Goal: Transaction & Acquisition: Purchase product/service

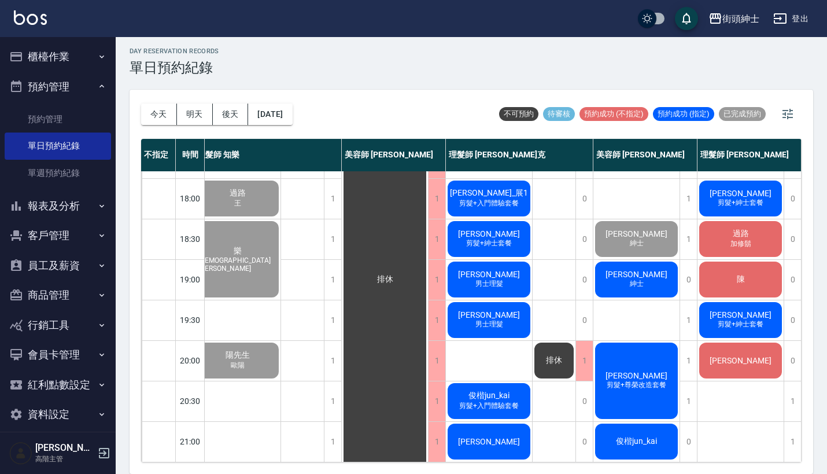
scroll to position [3, 0]
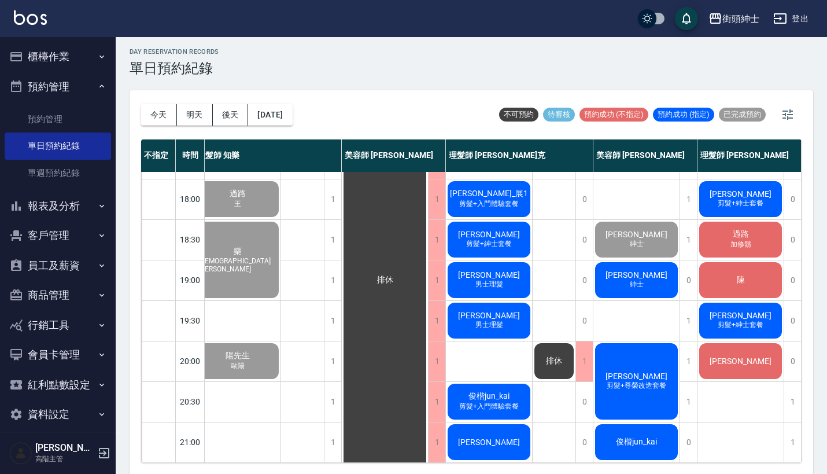
click at [535, 63] on div "day Reservation records 單日預約紀錄" at bounding box center [472, 62] width 684 height 28
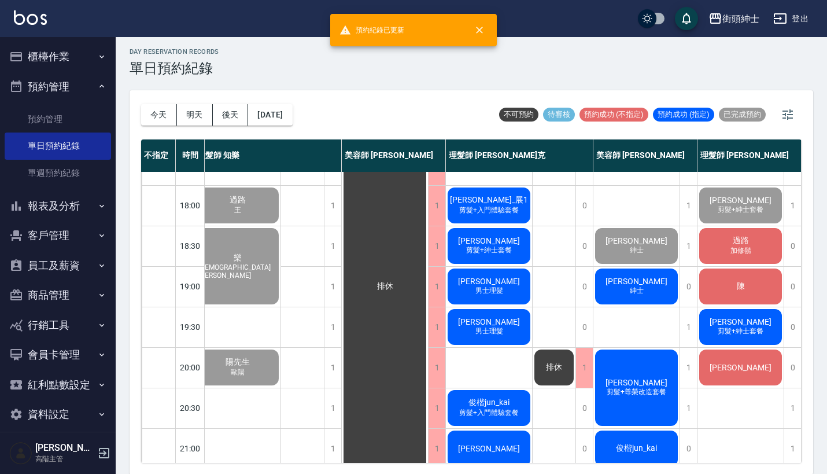
scroll to position [569, 16]
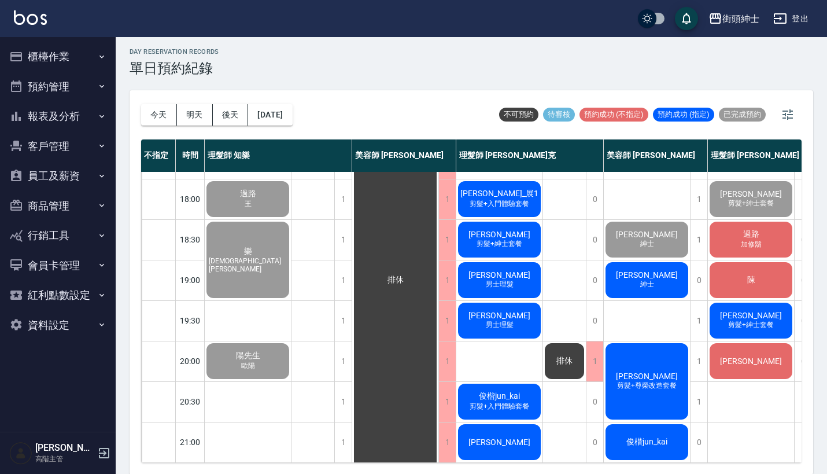
scroll to position [569, 0]
click at [657, 231] on span "[PERSON_NAME]" at bounding box center [647, 234] width 67 height 9
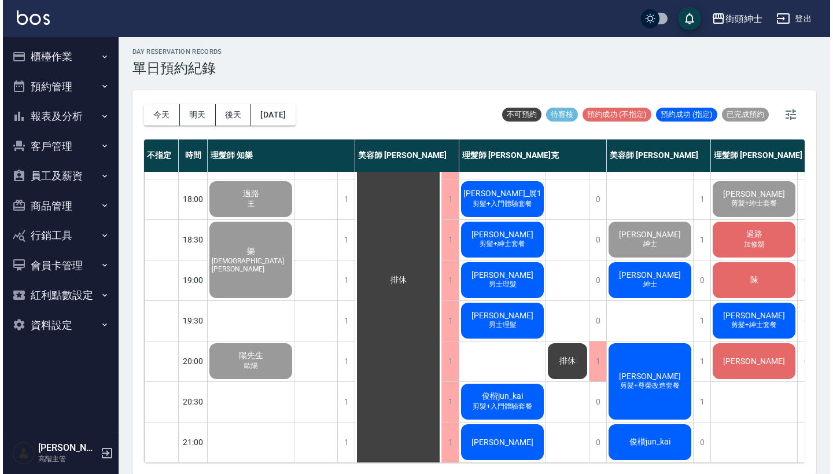
scroll to position [569, 0]
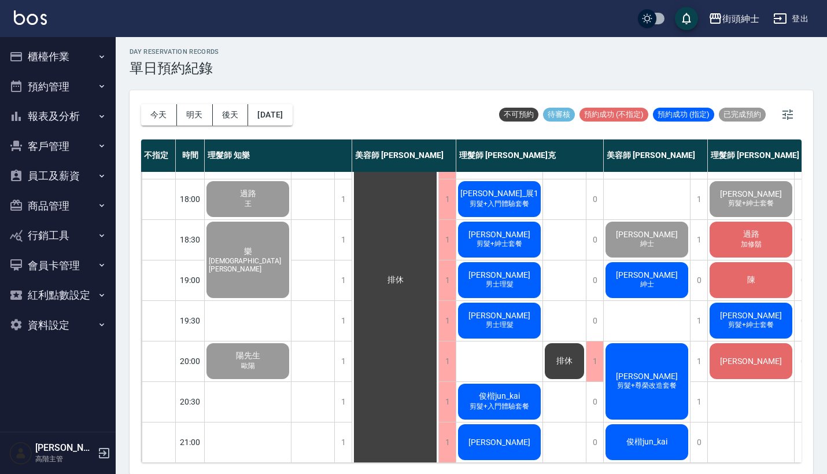
click at [665, 268] on div "陳筍麟 紳士" at bounding box center [647, 279] width 86 height 39
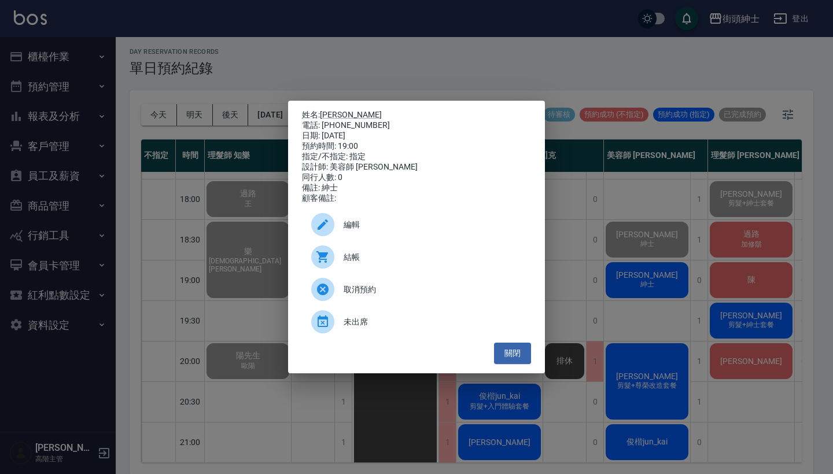
click at [403, 271] on div "結帳" at bounding box center [416, 257] width 229 height 32
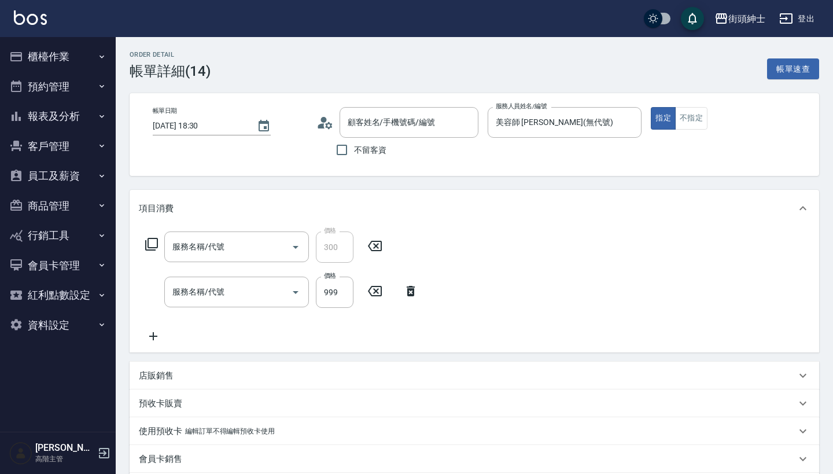
type input "[PERSON_NAME]/0932849312/null"
type input "修容(A03)"
type input "紳士[PERSON_NAME]膚"
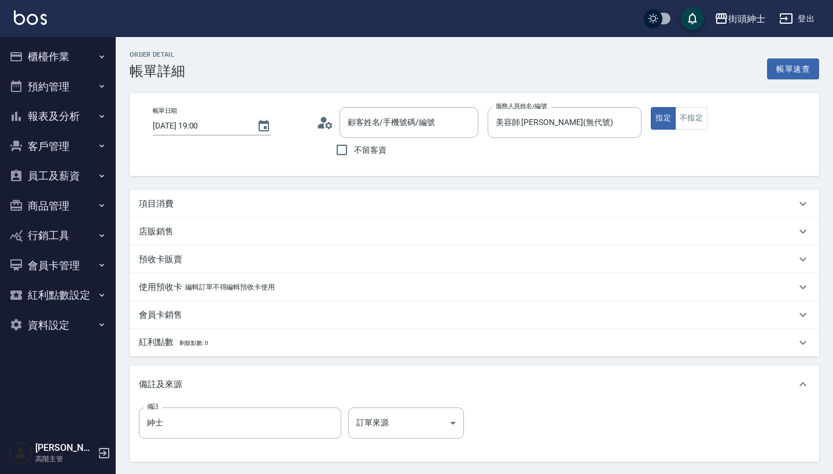
click at [398, 192] on div "項目消費" at bounding box center [475, 204] width 690 height 28
type input "陳筍麟/0972242429/null"
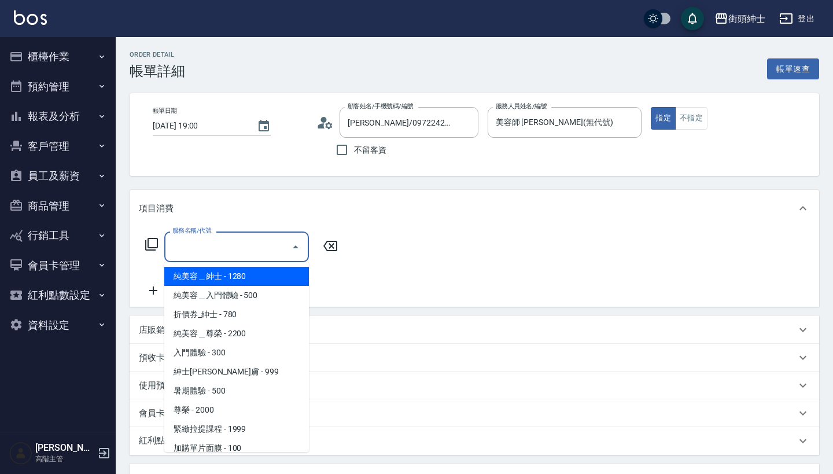
click at [208, 249] on input "服務名稱/代號" at bounding box center [228, 247] width 117 height 20
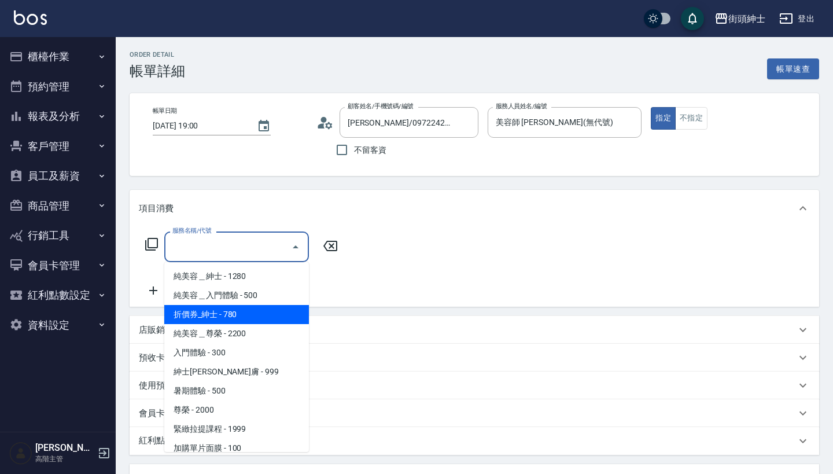
scroll to position [46, 0]
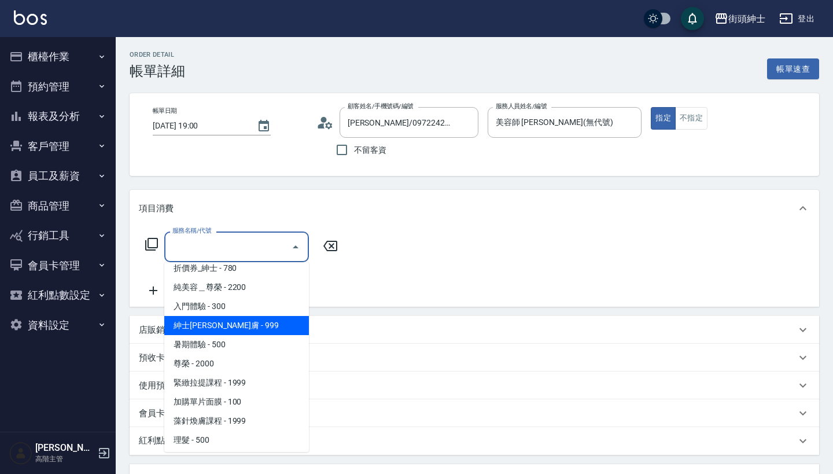
click at [236, 331] on span "紳士[PERSON_NAME]膚 - 999" at bounding box center [236, 325] width 145 height 19
type input "紳士[PERSON_NAME]膚"
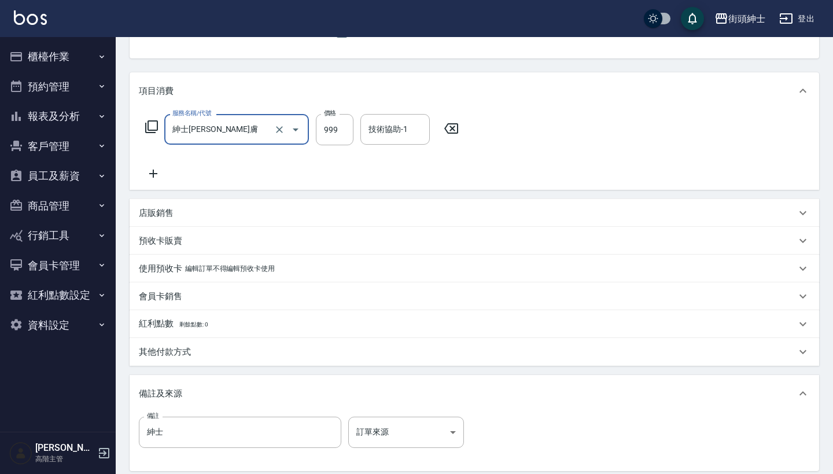
scroll to position [197, 0]
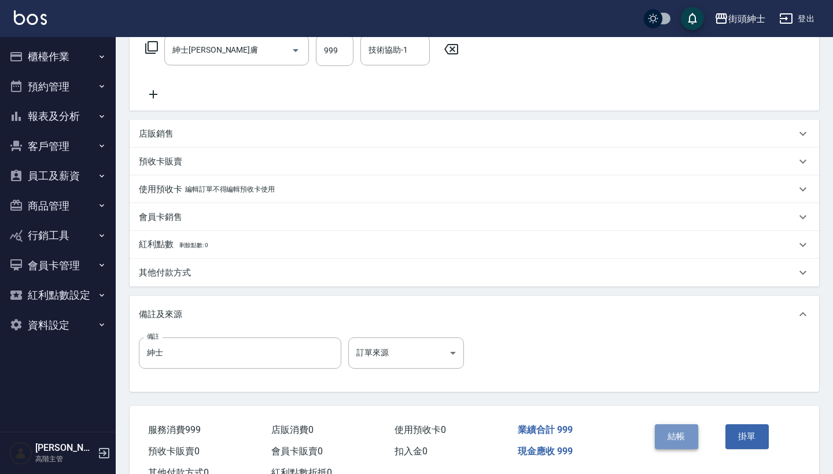
click at [674, 441] on button "結帳" at bounding box center [676, 436] width 43 height 24
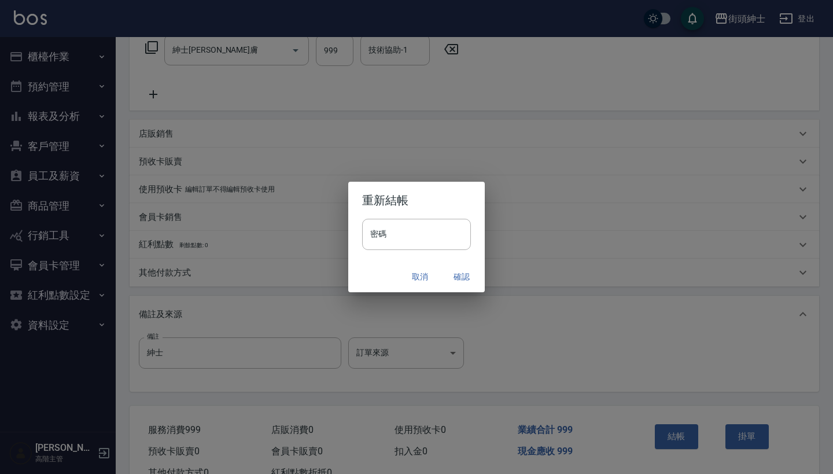
click at [458, 275] on button "確認" at bounding box center [461, 276] width 37 height 21
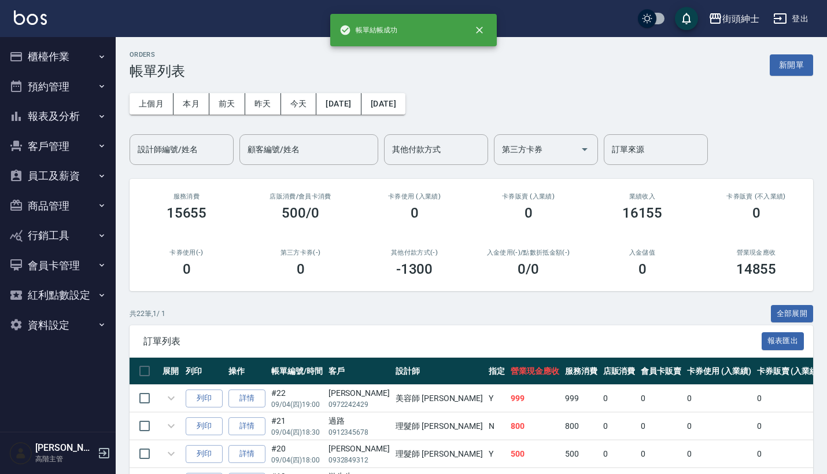
click at [93, 78] on button "預約管理" at bounding box center [58, 87] width 106 height 30
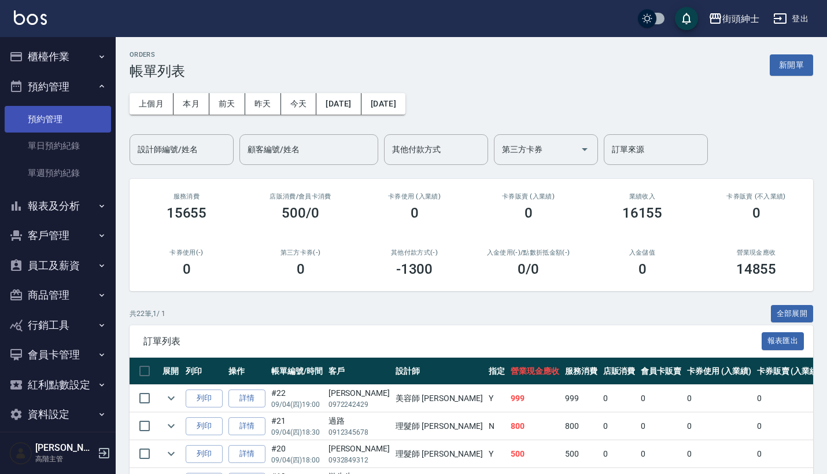
click at [84, 130] on link "預約管理" at bounding box center [58, 119] width 106 height 27
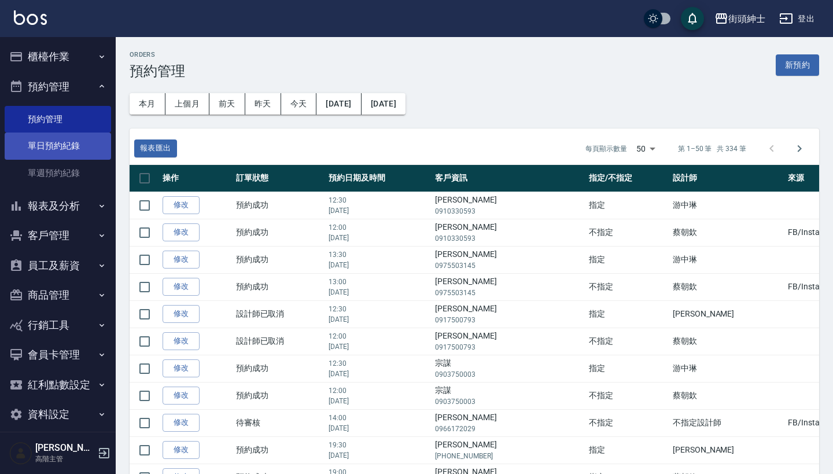
click at [83, 149] on link "單日預約紀錄" at bounding box center [58, 146] width 106 height 27
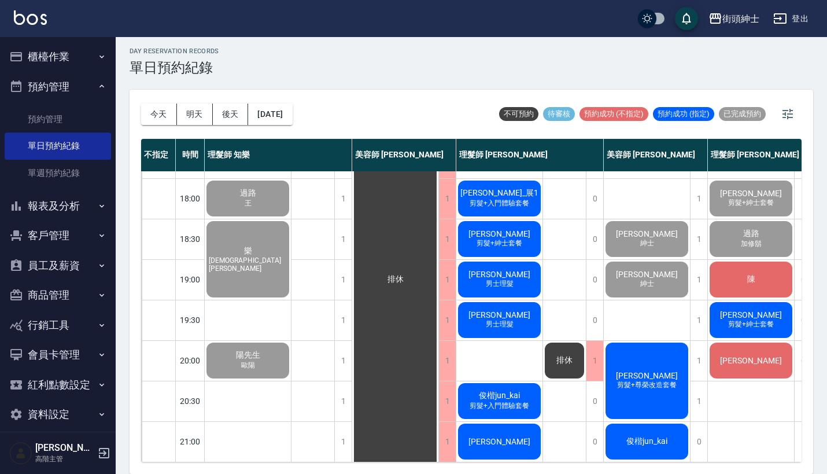
scroll to position [3, 0]
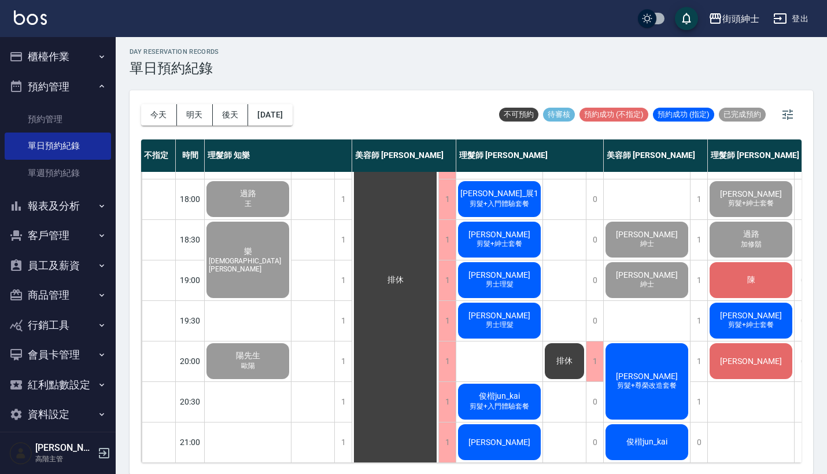
click at [753, 290] on div "冠龍 男士理髮 雄 男士理髮 吳致緯 剪髮+入門體驗套餐 游先生 剪髮+紳士套餐、剪髮+紳士套餐 Jeffrey廖 剪髮+紳士套餐 過路 加修鬍 陳 Esan…" at bounding box center [751, 37] width 87 height 851
click at [746, 320] on span "剪髮+紳士套餐" at bounding box center [751, 325] width 50 height 10
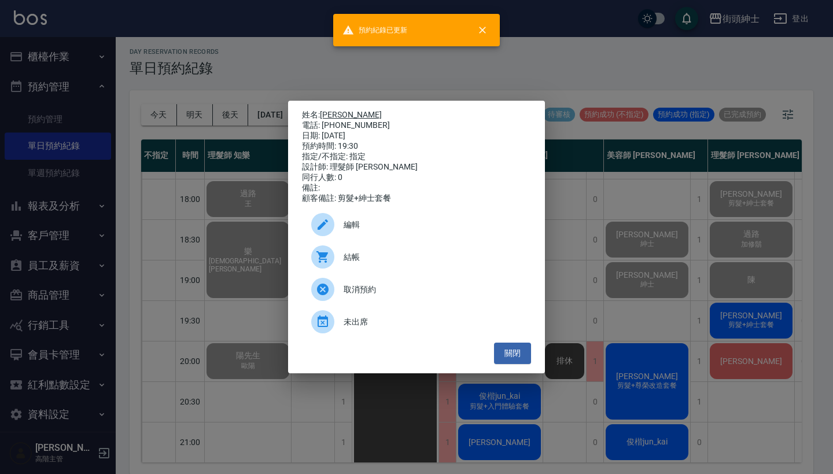
drag, startPoint x: 373, startPoint y: 123, endPoint x: 324, endPoint y: 116, distance: 49.8
click at [324, 115] on div "姓名: Esan 羅 電話: 0952550683 日期: 2025/09/04 預約時間: 19:30 指定/不指定: 指定 設計師: 理髮師 eric 同…" at bounding box center [416, 157] width 229 height 94
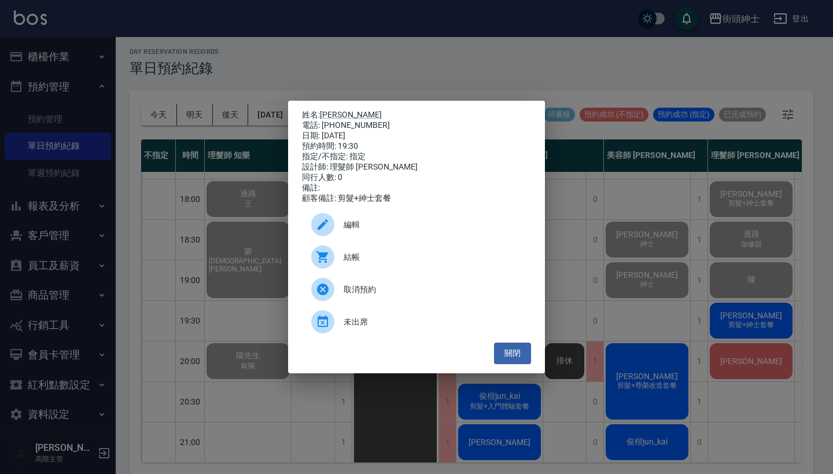
copy div "姓名: Esan 羅 電話: 0952550683"
click at [459, 76] on div "姓名: Esan 羅 電話: 0952550683 日期: 2025/09/04 預約時間: 19:30 指定/不指定: 指定 設計師: 理髮師 eric 同…" at bounding box center [416, 237] width 833 height 474
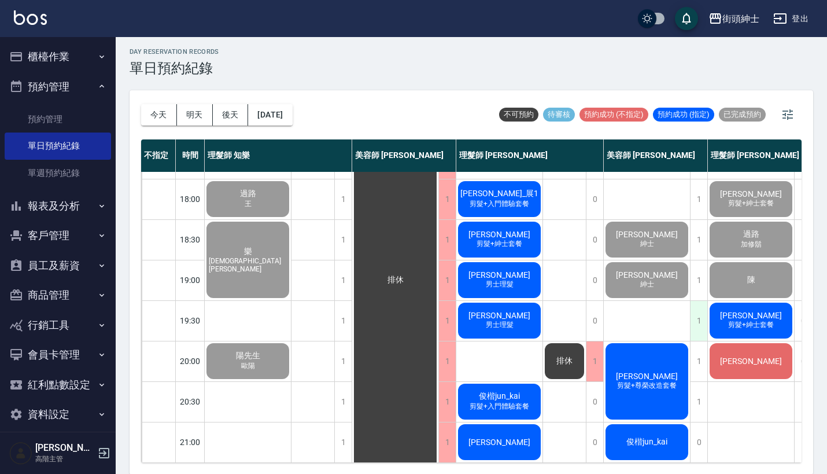
click at [695, 312] on div "1" at bounding box center [698, 321] width 17 height 40
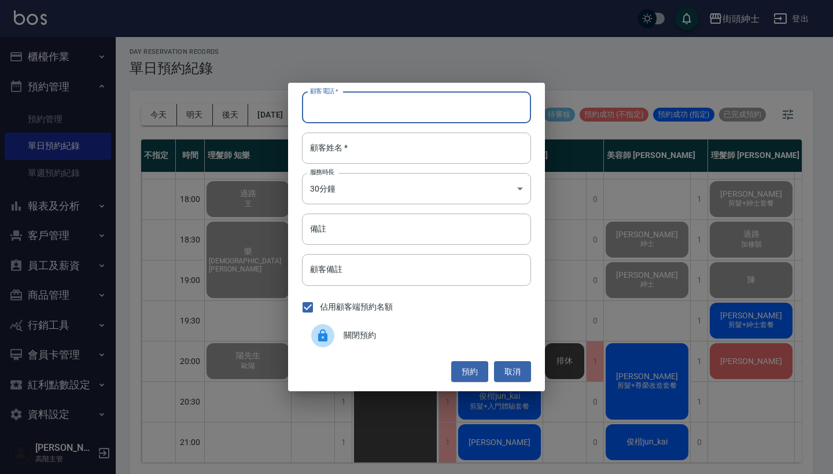
drag, startPoint x: 431, startPoint y: 98, endPoint x: 427, endPoint y: 130, distance: 32.0
paste input "Esan 羅 電話: 0952550683"
type input "Esan 羅 電話: 0952550683"
paste input "Esan 羅 電話: 0952550683"
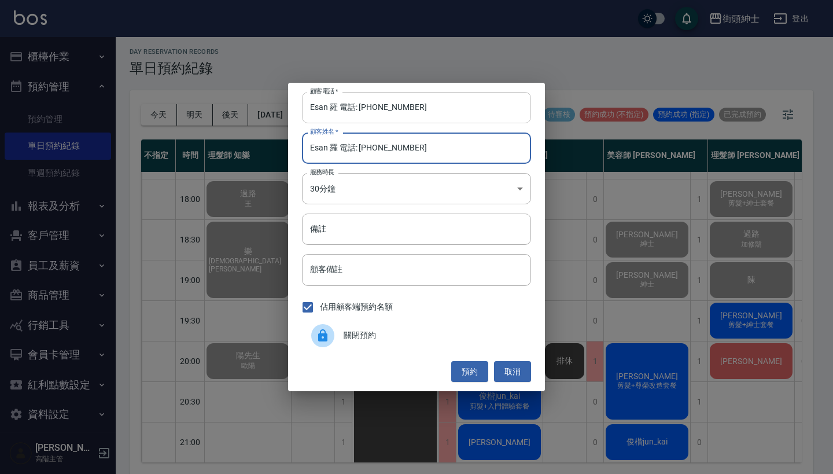
type input "Esan 羅 電話: 0952550683"
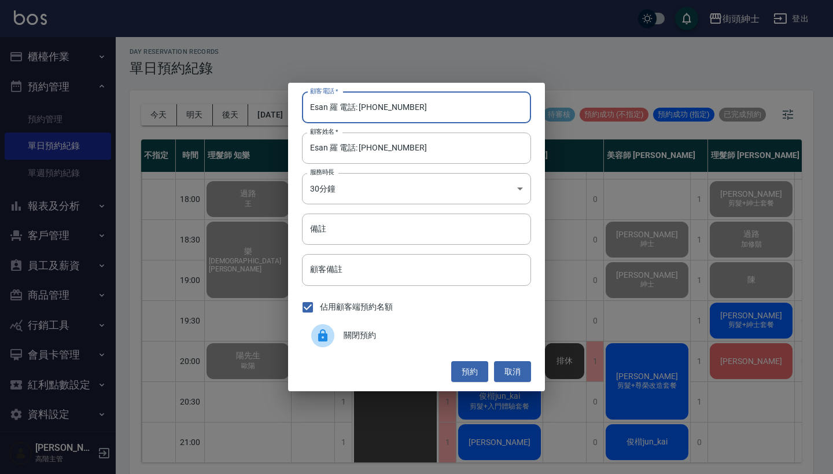
drag, startPoint x: 358, startPoint y: 108, endPoint x: 273, endPoint y: 100, distance: 84.9
click at [275, 101] on div "顧客電話   * Esan 羅 電話: 0952550683 顧客電話   * 顧客姓名   * Esan 羅 電話: 0952550683 顧客姓名   *…" at bounding box center [416, 237] width 833 height 474
type input "0952550683"
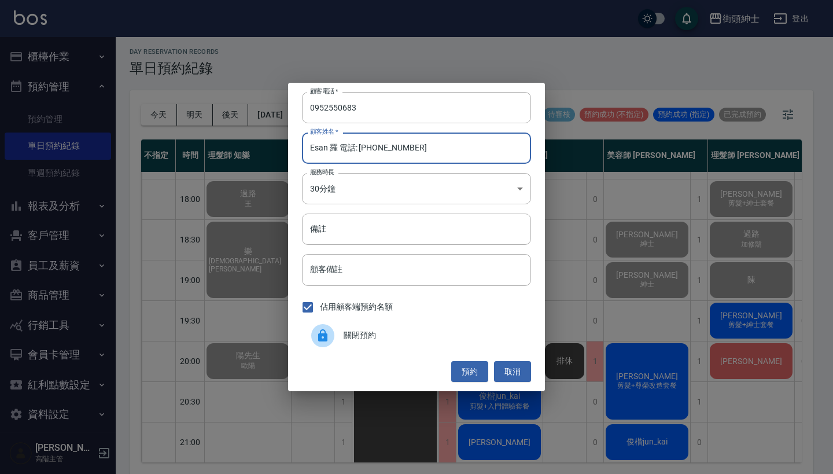
drag, startPoint x: 435, startPoint y: 153, endPoint x: 343, endPoint y: 153, distance: 91.4
click at [343, 153] on input "Esan 羅 電話: 0952550683" at bounding box center [416, 148] width 229 height 31
type input "Esan 羅"
click at [465, 369] on button "預約" at bounding box center [469, 371] width 37 height 21
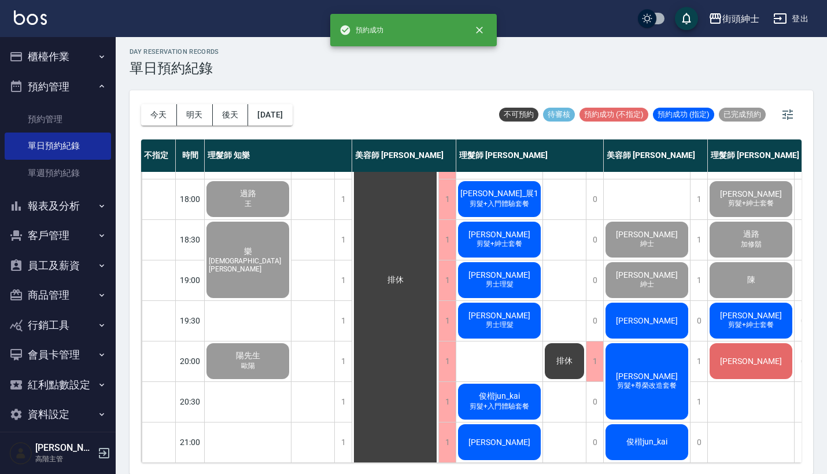
click at [72, 53] on button "櫃檯作業" at bounding box center [58, 57] width 106 height 30
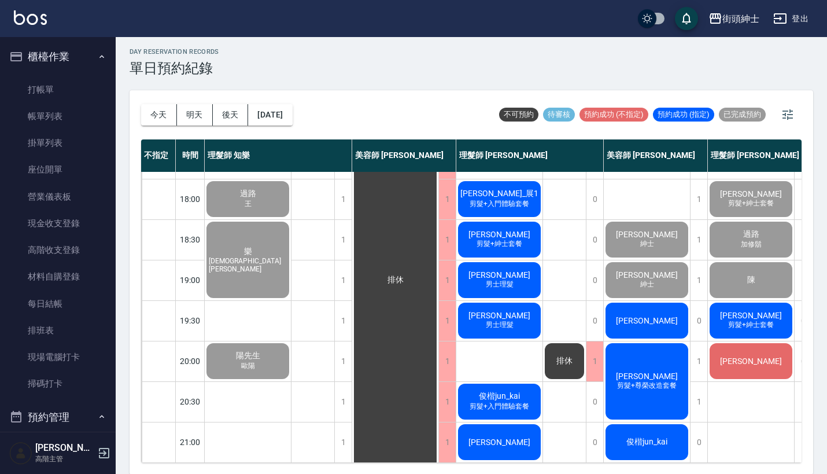
click at [747, 262] on div "陳" at bounding box center [751, 279] width 86 height 39
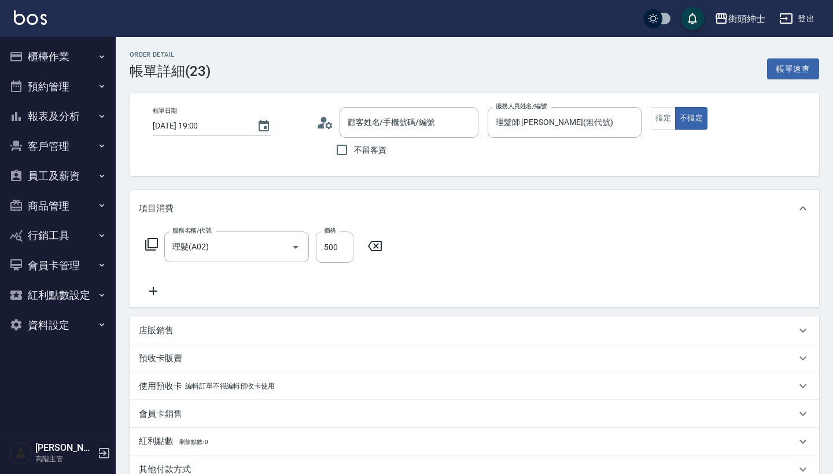
type input "陳/0975891023/null"
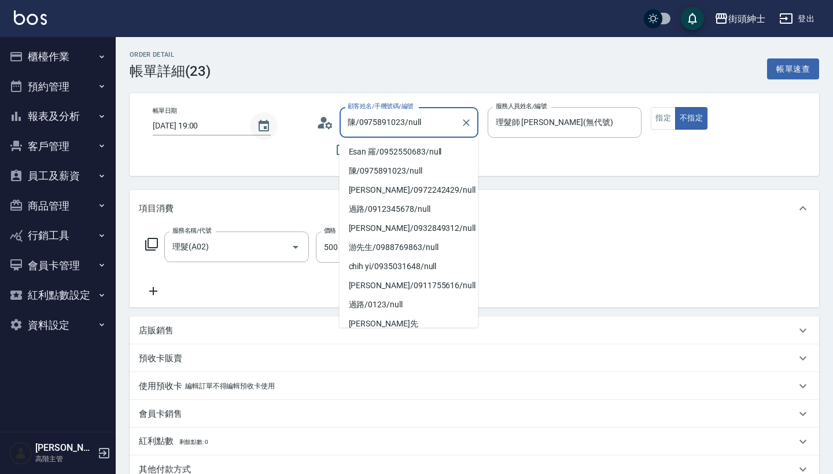
drag, startPoint x: 401, startPoint y: 123, endPoint x: 266, endPoint y: 123, distance: 135.4
click at [266, 123] on div "帳單日期 [DATE] 19:00 顧客姓名/手機號碼/編號 陳/0975891023/null 顧客姓名/手機號碼/編號 不留客資 服務人員姓名/編號 理髮…" at bounding box center [475, 134] width 662 height 55
drag, startPoint x: 404, startPoint y: 123, endPoint x: 292, endPoint y: 124, distance: 112.3
click at [292, 124] on div "帳單日期 [DATE] 19:00 顧客姓名/手機號碼/編號 陳/0975891023/null 顧客姓名/手機號碼/編號 不留客資 服務人員姓名/編號 理髮…" at bounding box center [475, 134] width 662 height 55
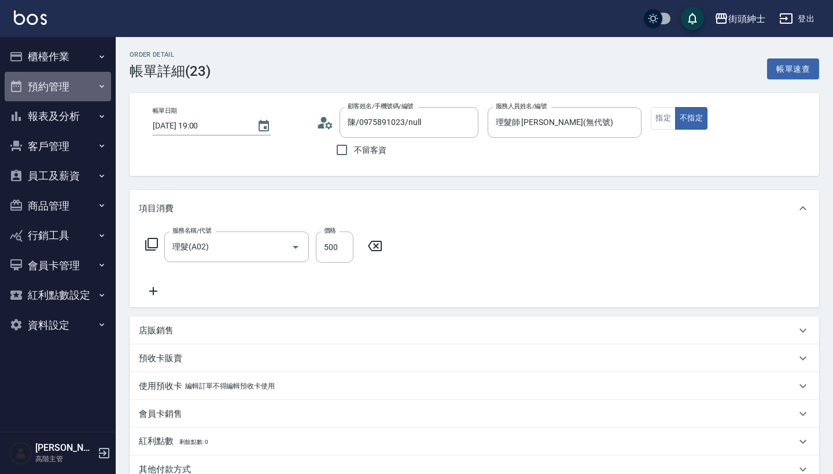
click at [68, 88] on button "預約管理" at bounding box center [58, 87] width 106 height 30
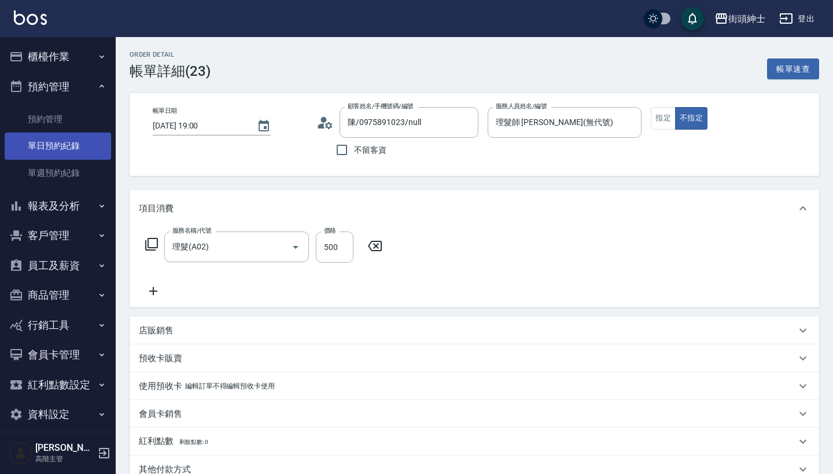
click at [75, 139] on link "單日預約紀錄" at bounding box center [58, 146] width 106 height 27
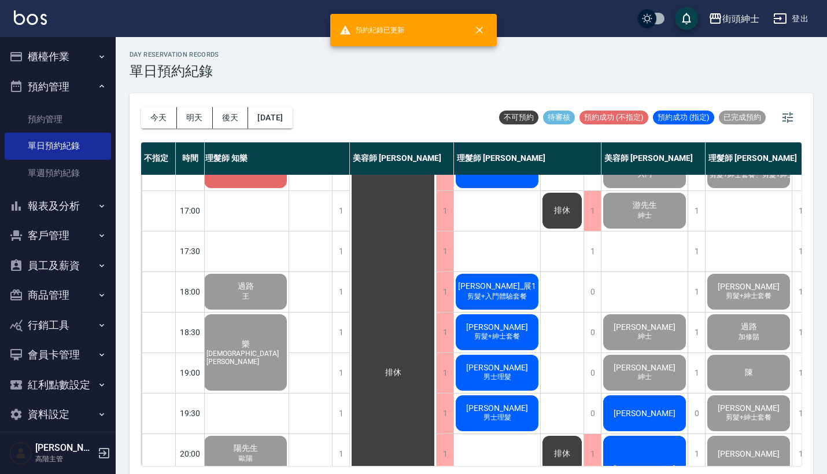
scroll to position [474, 2]
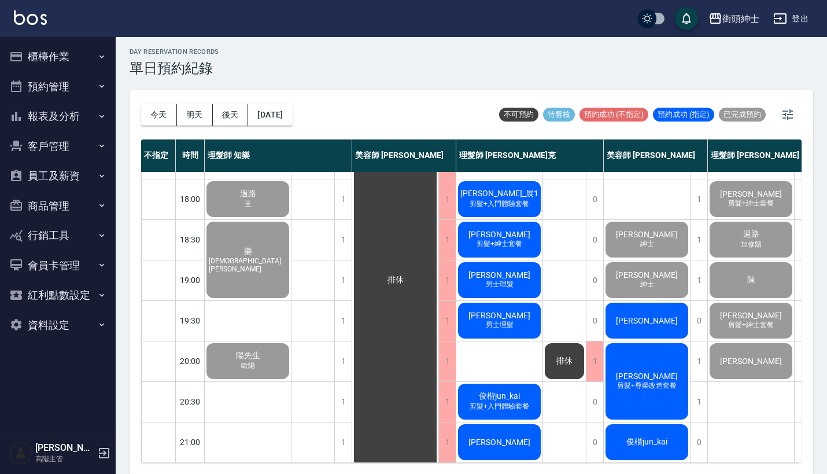
scroll to position [556, 0]
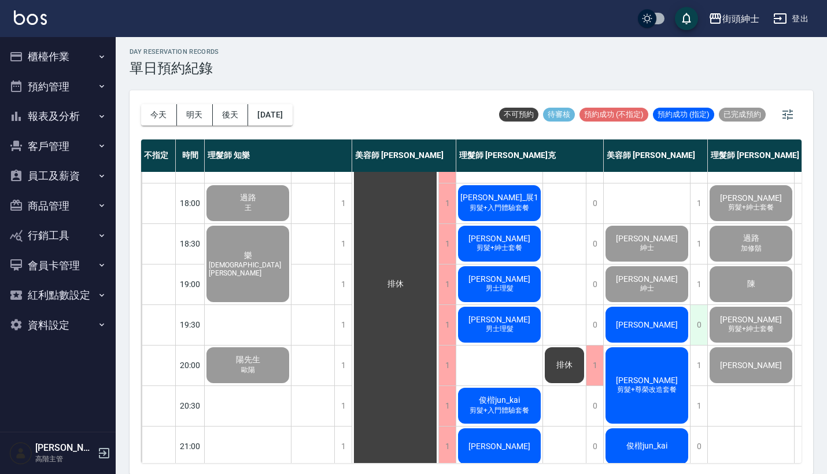
click at [700, 322] on div "0" at bounding box center [698, 325] width 17 height 40
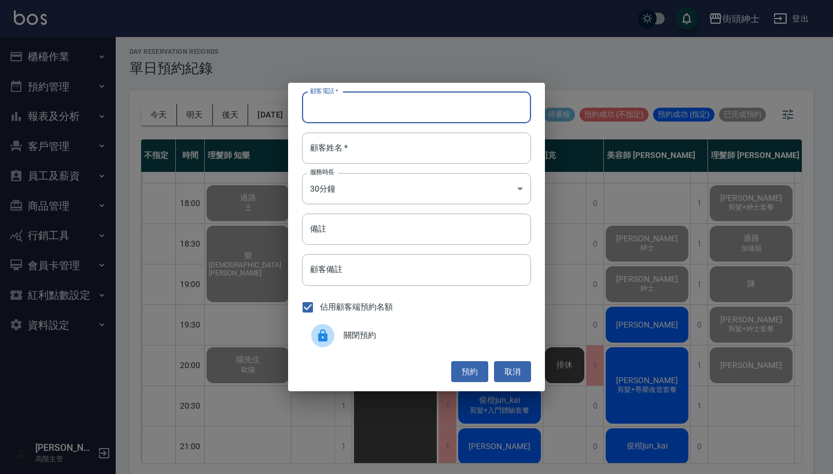
paste input "陳/0975891023"
type input "陳/0975891023"
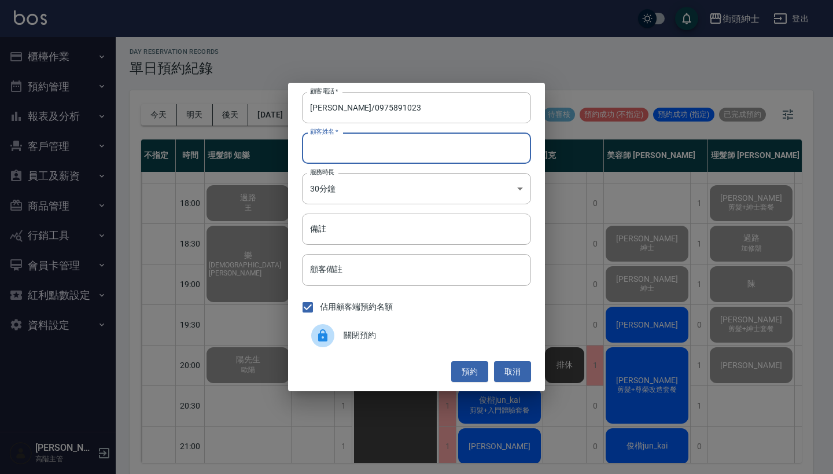
paste input "陳/0975891023"
type input "陳/0975891023"
drag, startPoint x: 320, startPoint y: 105, endPoint x: 295, endPoint y: 105, distance: 25.5
click at [297, 105] on div "顧客電話   * 陳/0975891023 顧客電話   * 顧客姓名   * 陳/0975891023 顧客姓名   * 服務時長 30分鐘 1 服務時長 …" at bounding box center [416, 237] width 257 height 308
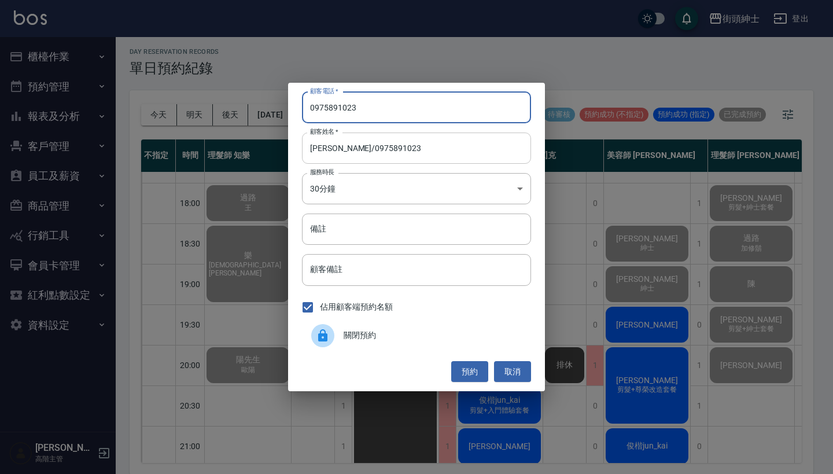
type input "0975891023"
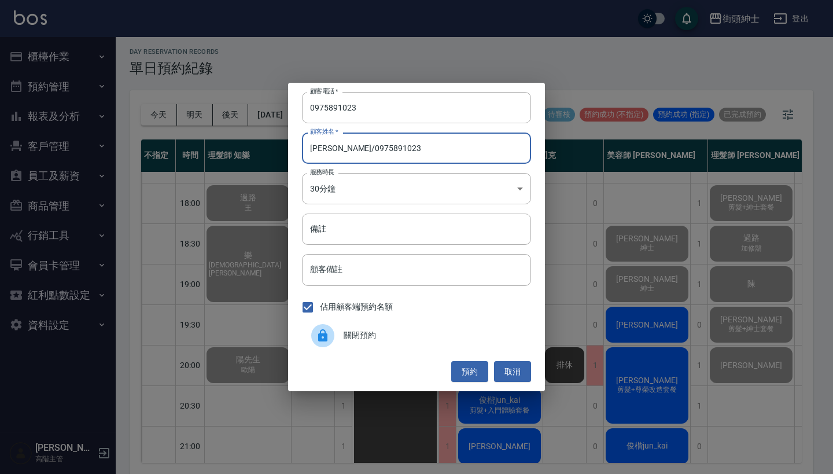
drag, startPoint x: 382, startPoint y: 152, endPoint x: 317, endPoint y: 150, distance: 65.4
click at [316, 150] on input "陳/0975891023" at bounding box center [416, 148] width 229 height 31
type input "陳"
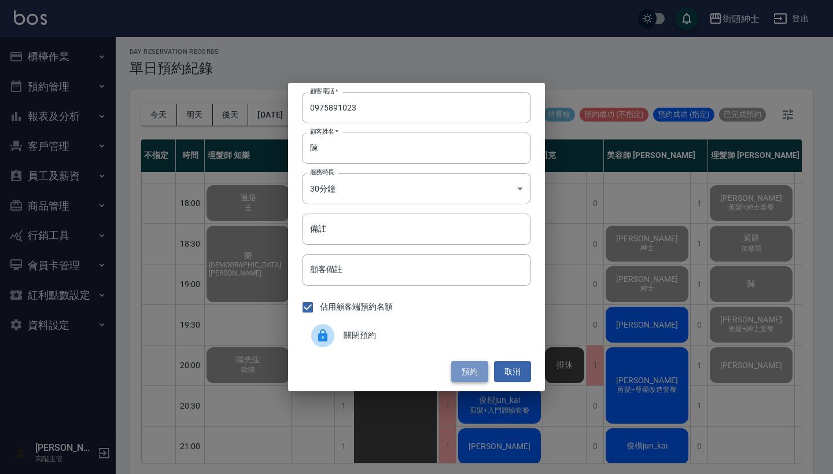
click at [471, 365] on button "預約" at bounding box center [469, 371] width 37 height 21
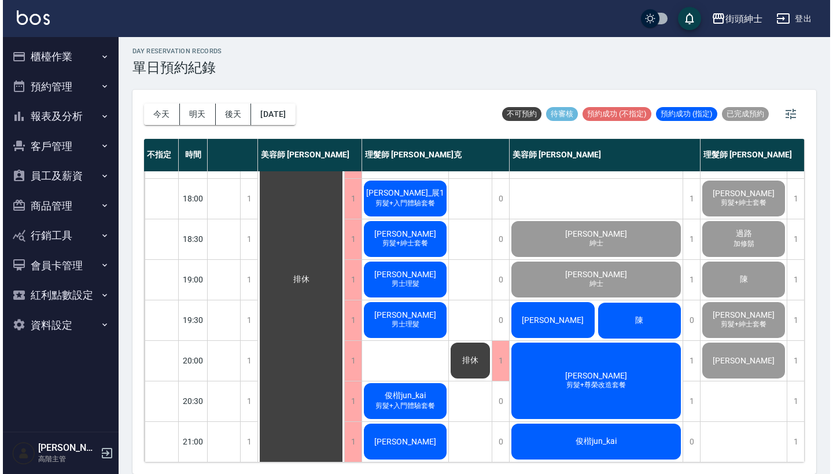
scroll to position [3, 0]
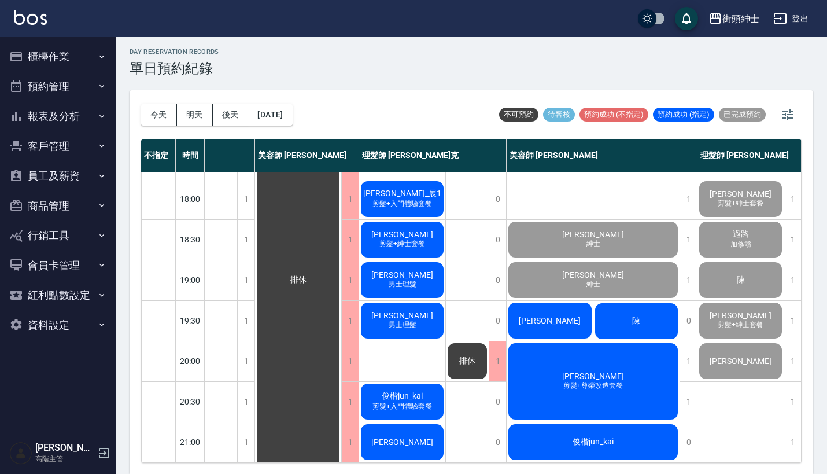
click at [640, 316] on span "陳" at bounding box center [636, 321] width 13 height 10
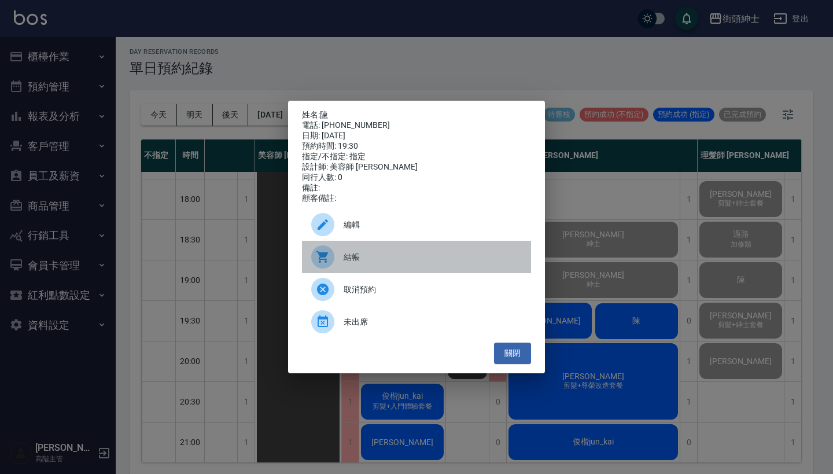
click at [422, 261] on span "結帳" at bounding box center [433, 257] width 178 height 12
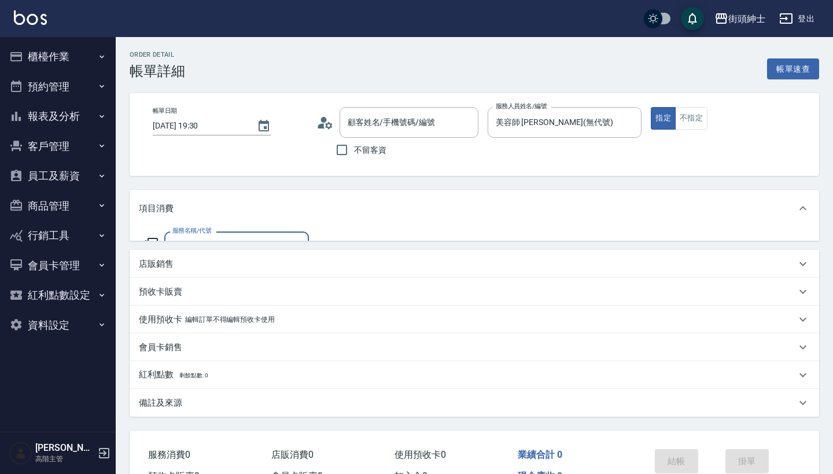
type input "陳/0975891023/null"
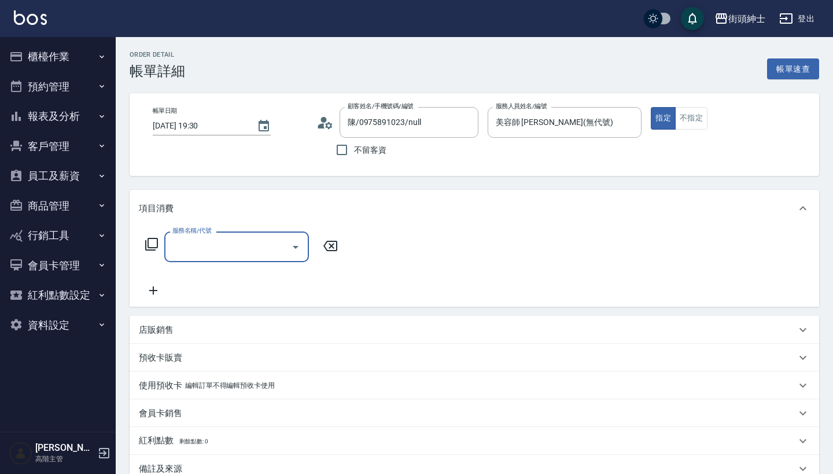
click at [234, 260] on div "服務名稱/代號" at bounding box center [236, 246] width 145 height 31
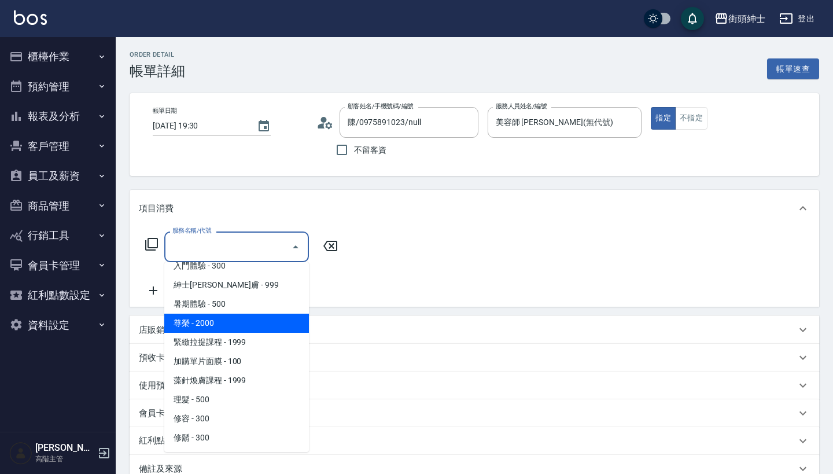
scroll to position [87, 0]
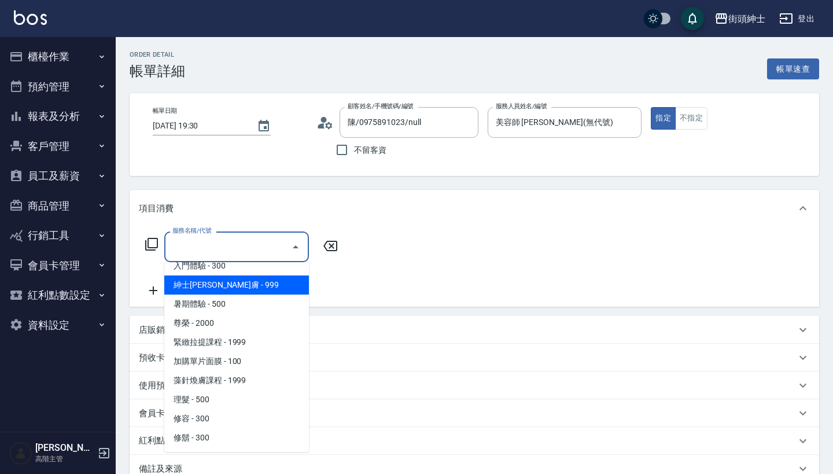
click at [247, 285] on span "紳士[PERSON_NAME]膚 - 999" at bounding box center [236, 284] width 145 height 19
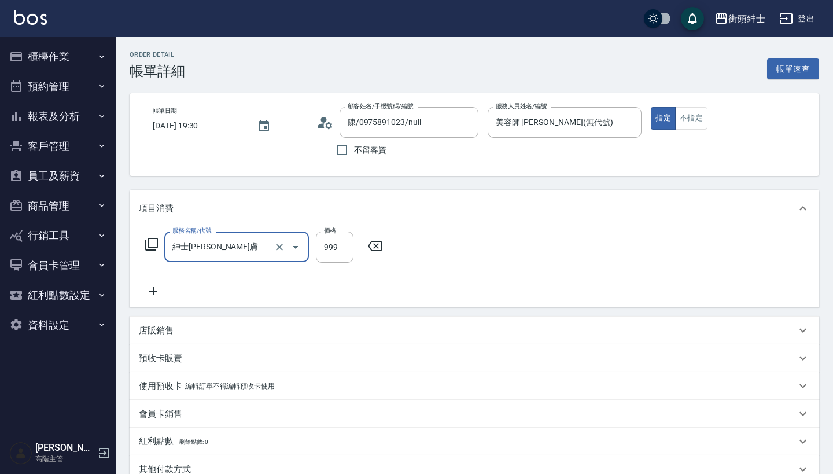
type input "紳士[PERSON_NAME]膚"
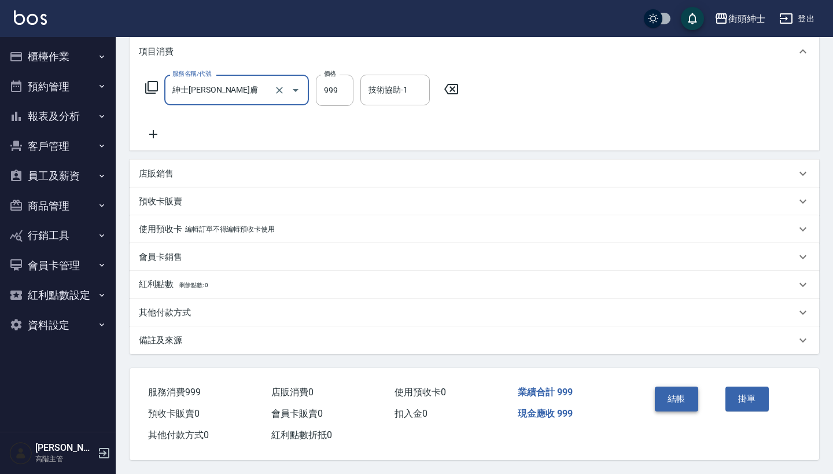
scroll to position [162, 0]
click at [676, 401] on button "結帳" at bounding box center [676, 399] width 43 height 24
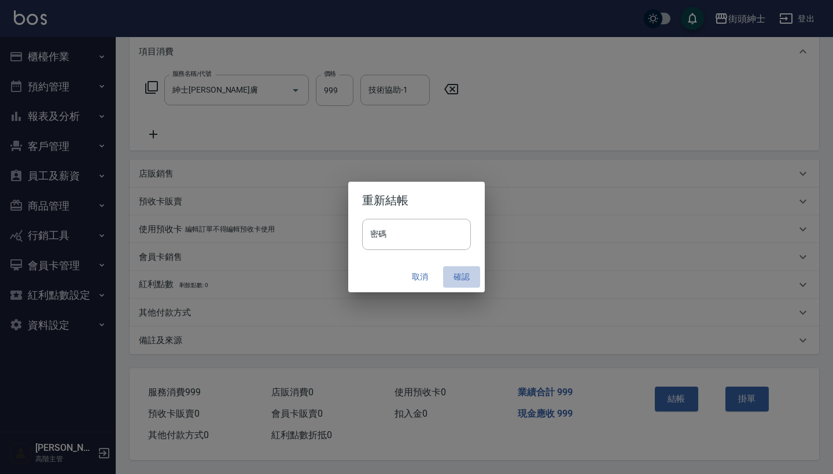
click at [465, 277] on button "確認" at bounding box center [461, 276] width 37 height 21
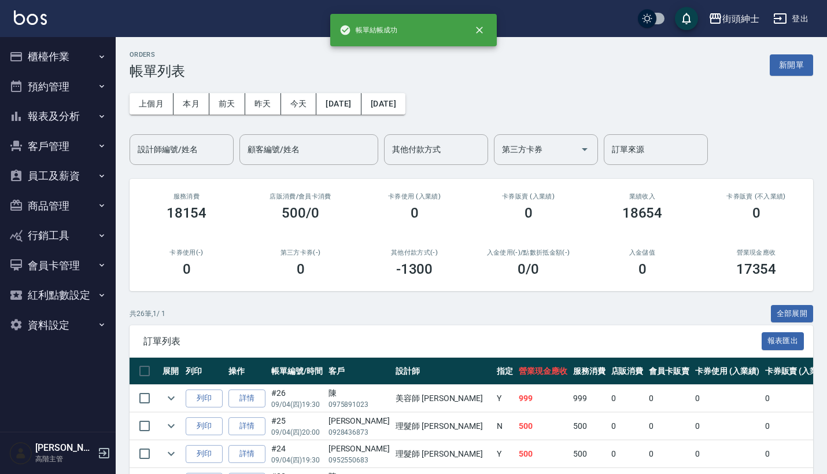
click at [83, 80] on button "預約管理" at bounding box center [58, 87] width 106 height 30
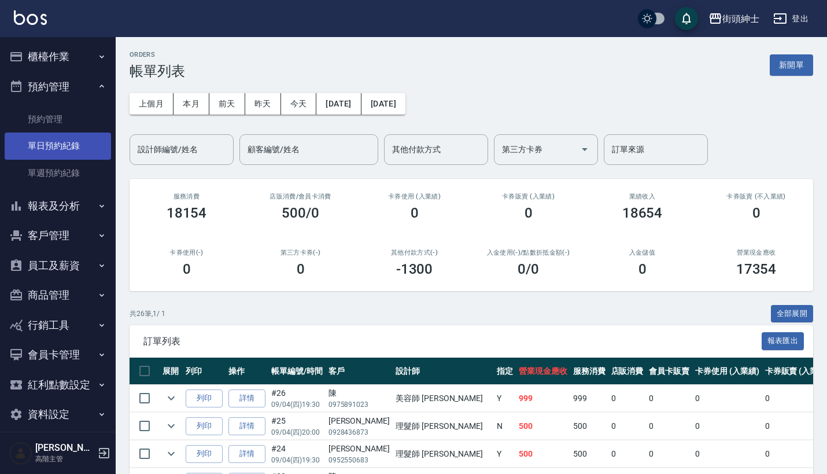
click at [79, 141] on link "單日預約紀錄" at bounding box center [58, 146] width 106 height 27
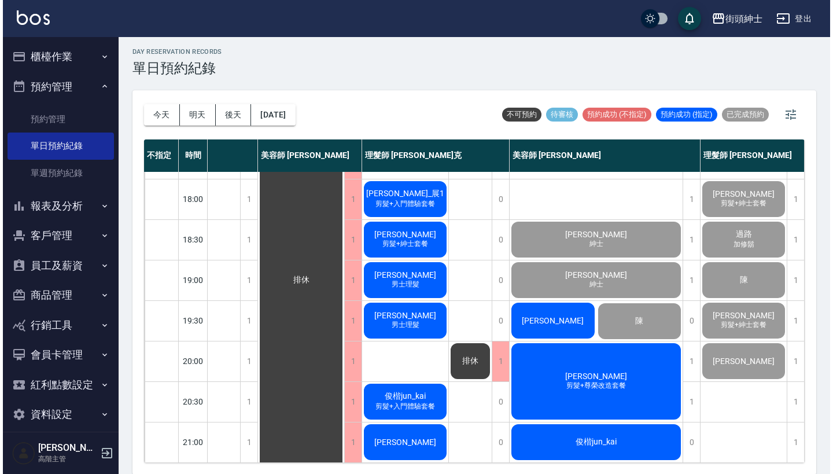
scroll to position [569, 103]
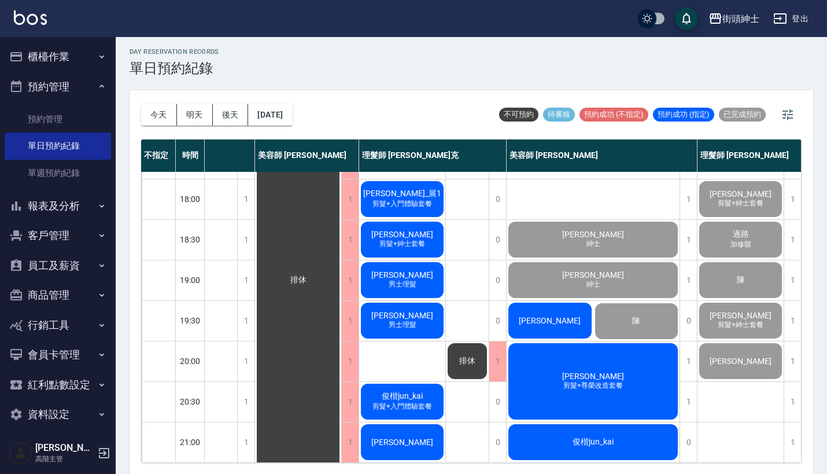
click at [546, 316] on span "Esan 羅" at bounding box center [550, 320] width 67 height 9
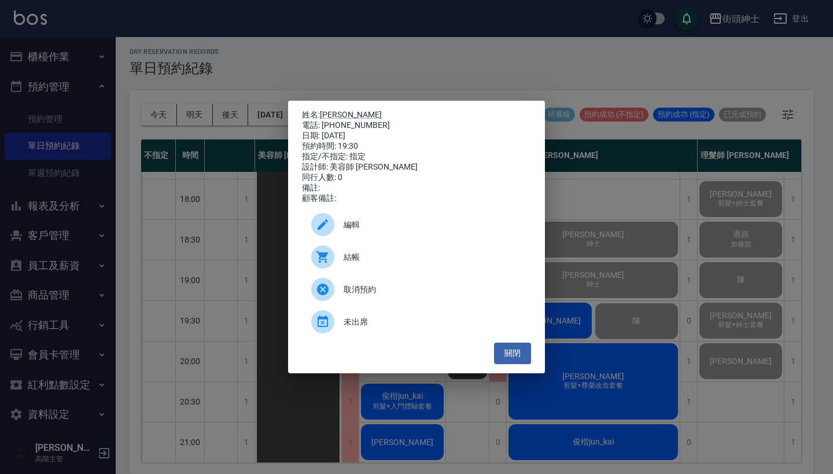
click at [424, 255] on div "結帳" at bounding box center [416, 257] width 229 height 32
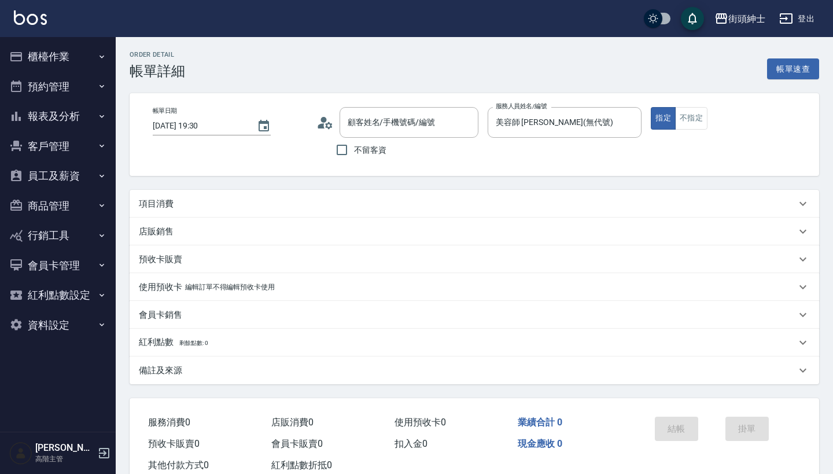
type input "Esan 羅/0952550683/null"
click at [201, 208] on div "項目消費" at bounding box center [467, 204] width 657 height 12
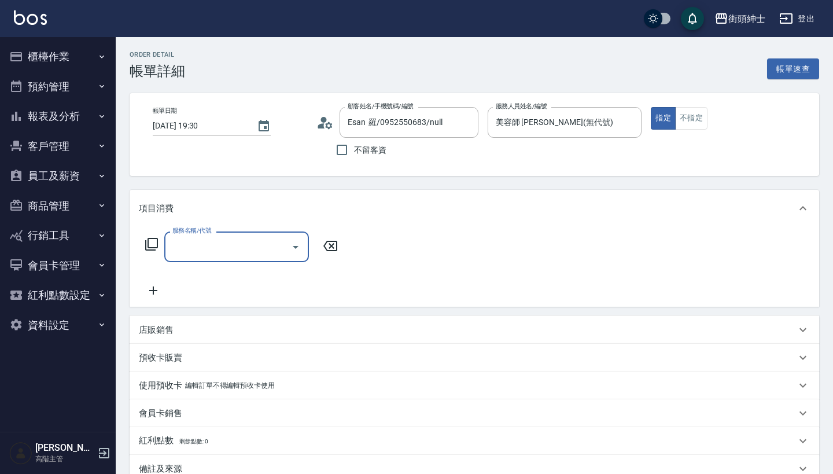
click at [194, 233] on label "服務名稱/代號" at bounding box center [191, 230] width 39 height 9
click at [194, 237] on input "服務名稱/代號" at bounding box center [228, 247] width 117 height 20
click at [197, 241] on input "服務名稱/代號" at bounding box center [228, 247] width 117 height 20
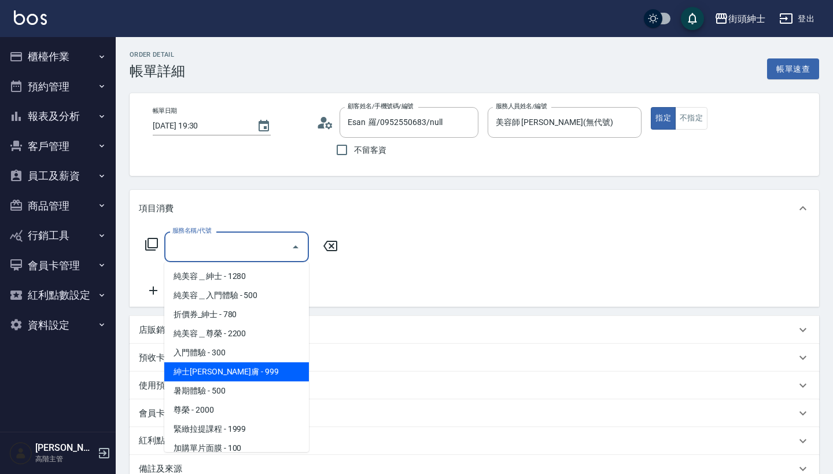
click at [232, 372] on span "紳士[PERSON_NAME]膚 - 999" at bounding box center [236, 371] width 145 height 19
type input "紳士[PERSON_NAME]膚"
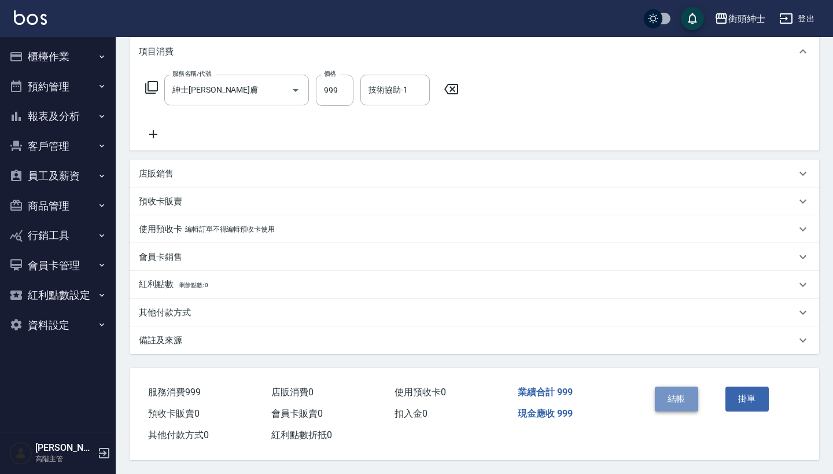
scroll to position [162, 0]
click at [661, 389] on button "結帳" at bounding box center [676, 399] width 43 height 24
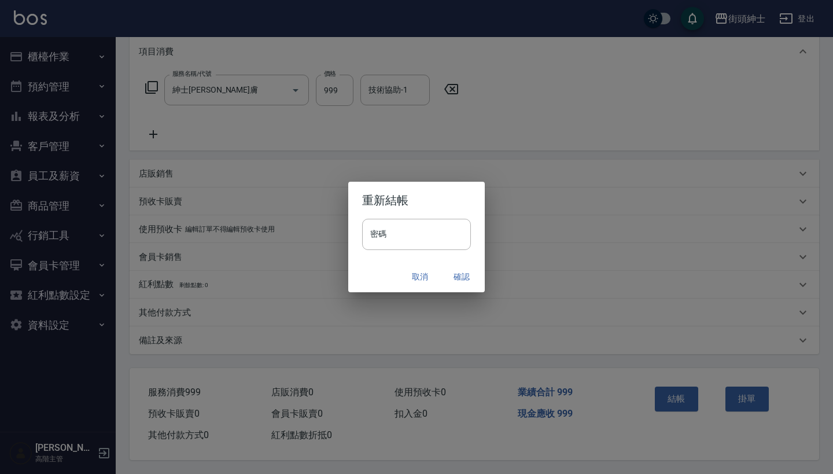
click at [458, 271] on button "確認" at bounding box center [461, 276] width 37 height 21
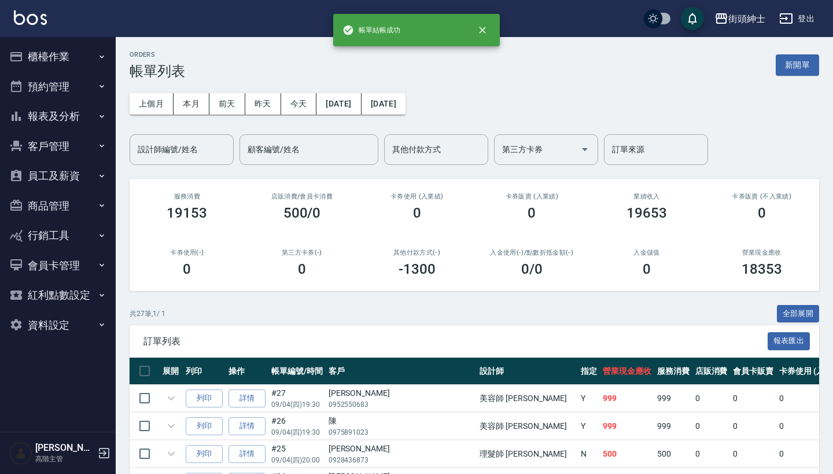
click at [88, 85] on button "預約管理" at bounding box center [58, 87] width 106 height 30
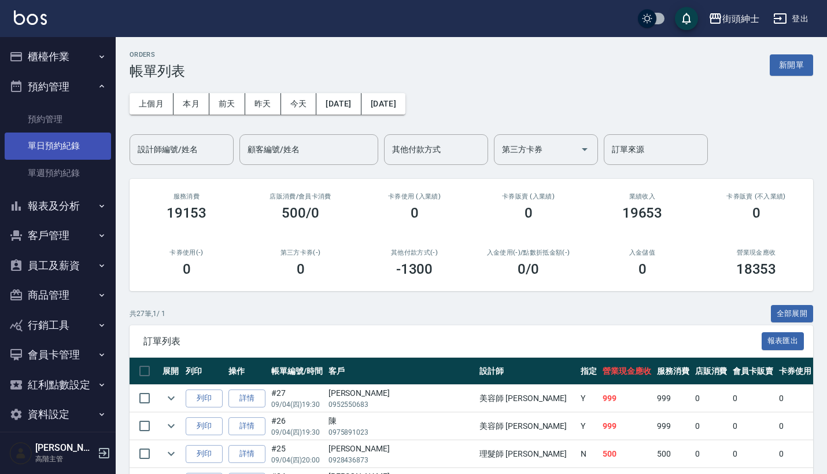
click at [84, 148] on link "單日預約紀錄" at bounding box center [58, 146] width 106 height 27
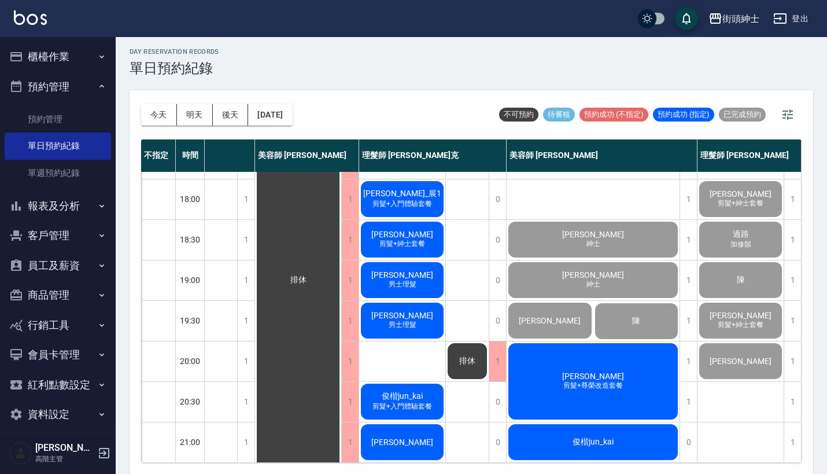
scroll to position [569, 103]
click at [585, 371] on span "[PERSON_NAME]" at bounding box center [593, 375] width 67 height 9
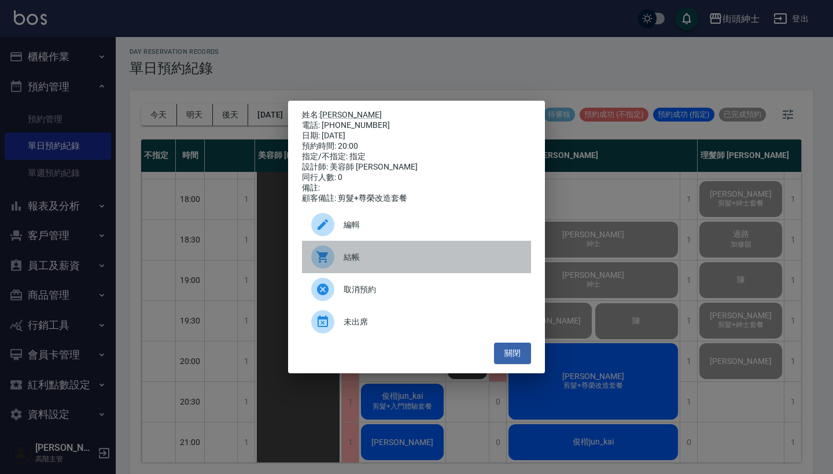
click at [402, 262] on span "結帳" at bounding box center [433, 257] width 178 height 12
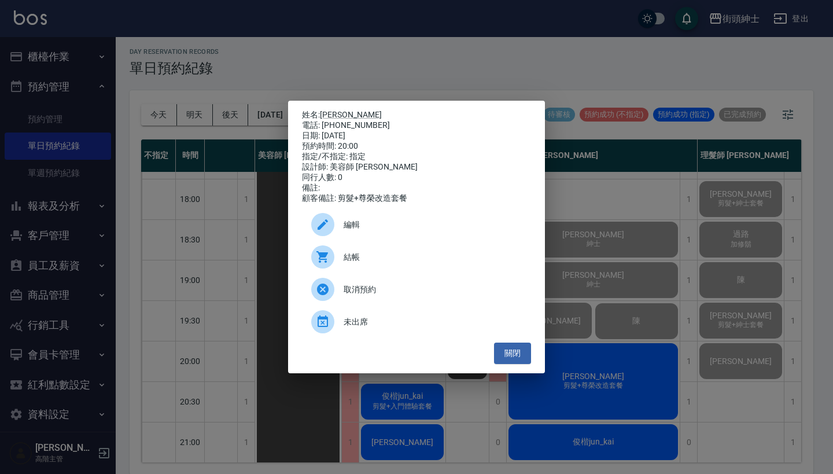
click at [585, 69] on div "姓名: 楊 電話: 0988121234 日期: 2025/09/04 預約時間: 20:00 指定/不指定: 指定 設計師: 美容師 小戴 同行人數: 0 …" at bounding box center [416, 237] width 833 height 474
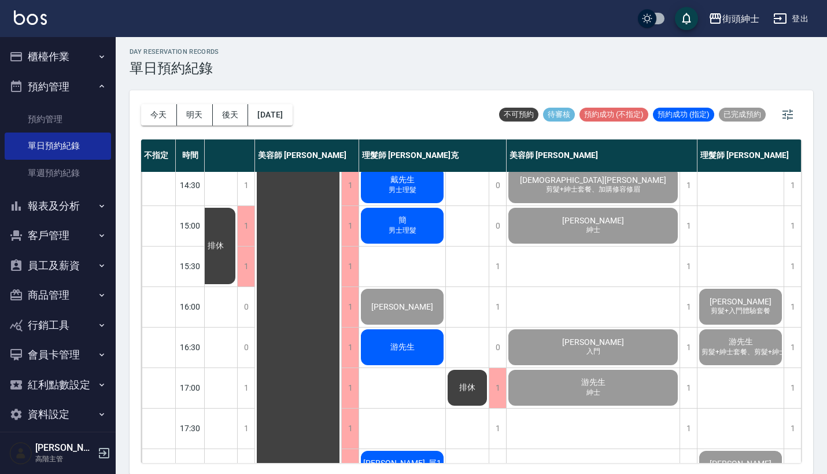
scroll to position [298, 97]
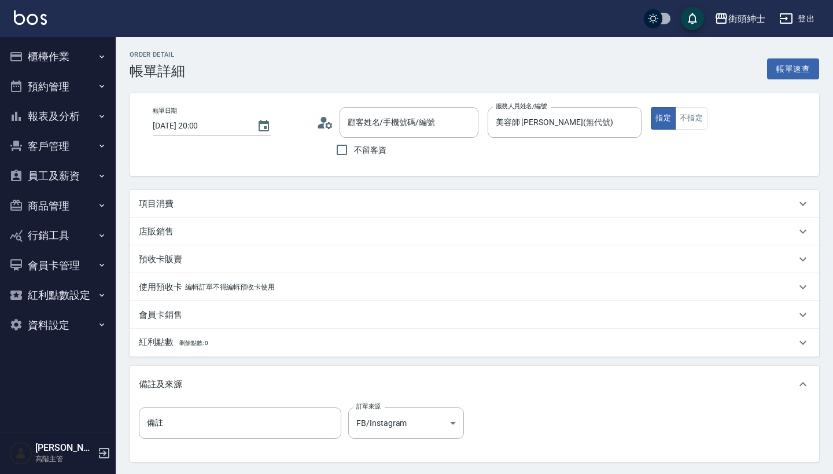
drag, startPoint x: 0, startPoint y: 0, endPoint x: 267, endPoint y: 216, distance: 343.5
click at [267, 216] on div "項目消費" at bounding box center [475, 204] width 690 height 28
type input "[PERSON_NAME]/0988121234/null"
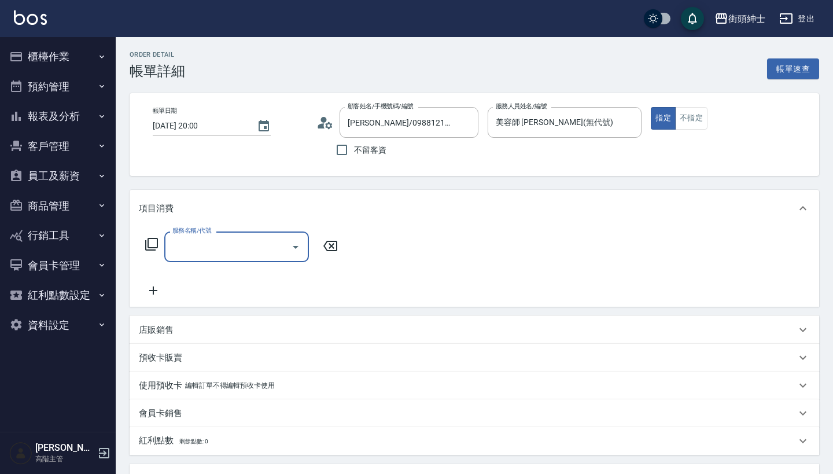
click at [224, 253] on input "服務名稱/代號" at bounding box center [228, 247] width 117 height 20
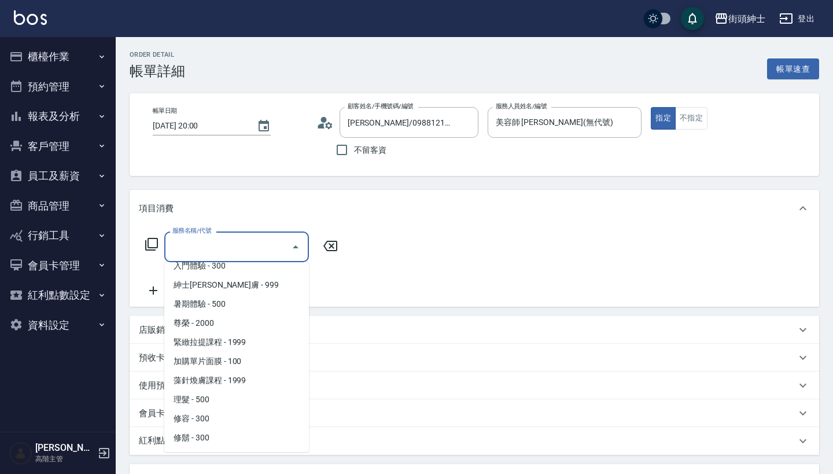
scroll to position [87, 0]
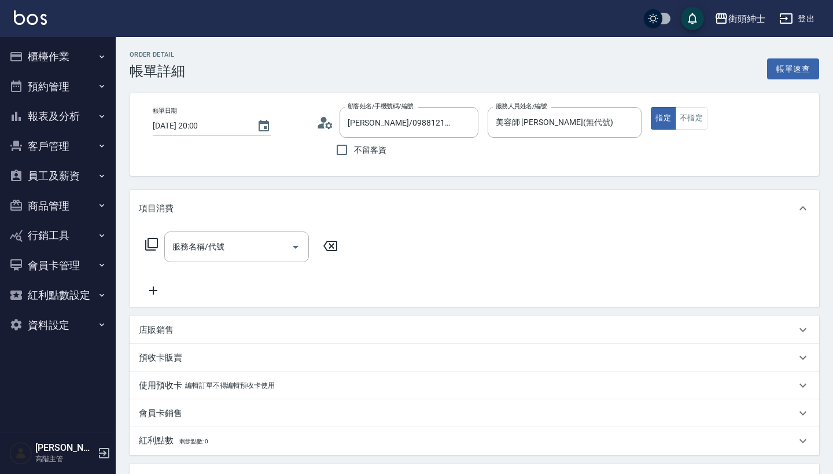
click at [426, 242] on div "服務名稱/代號 服務名稱/代號" at bounding box center [475, 267] width 690 height 80
click at [261, 239] on input "服務名稱/代號" at bounding box center [228, 247] width 117 height 20
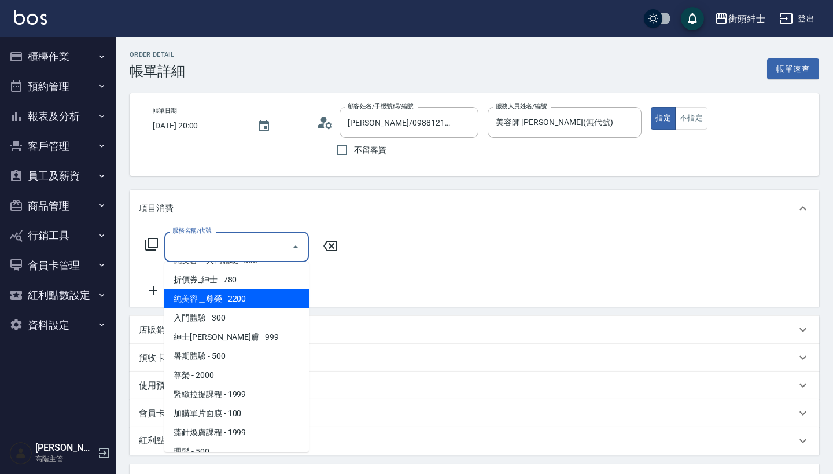
scroll to position [0, 0]
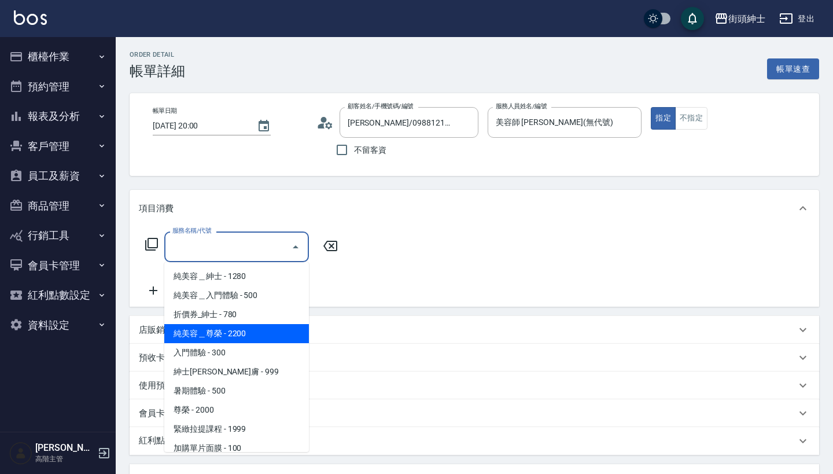
click at [374, 313] on div "項目消費 服務名稱/代號 服務名稱/代號 店販銷售 服務人員姓名/編號 服務人員姓名/編號 商品代號/名稱 商品代號/名稱 預收卡販賣 卡券名稱/代號 卡券名…" at bounding box center [475, 375] width 690 height 370
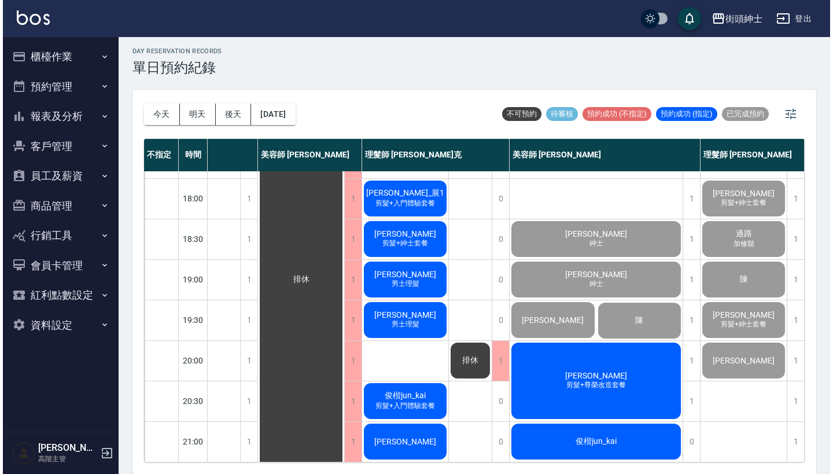
scroll to position [3, 0]
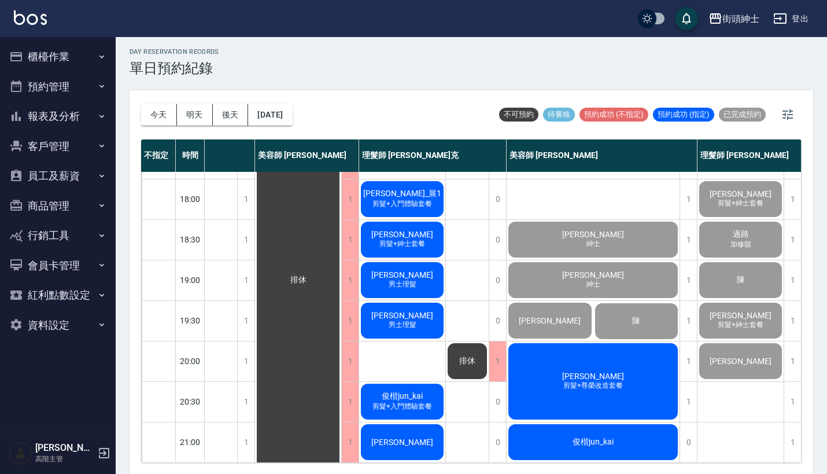
click at [607, 381] on span "剪髮+尊榮改造套餐" at bounding box center [593, 386] width 64 height 10
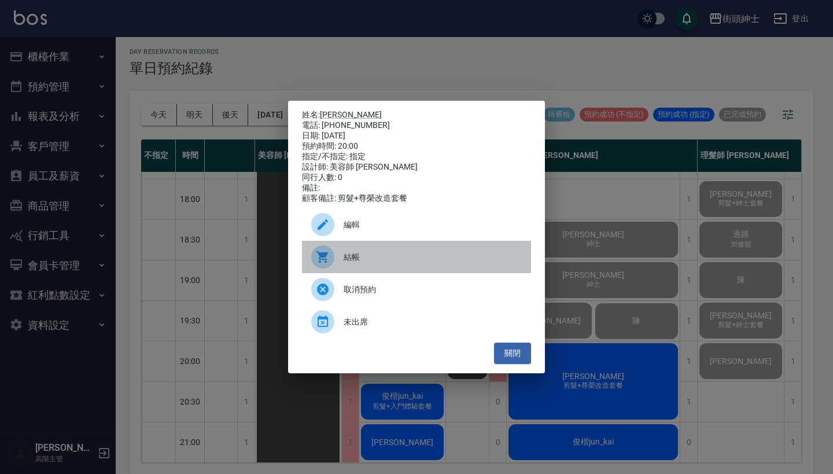
click at [422, 263] on span "結帳" at bounding box center [433, 257] width 178 height 12
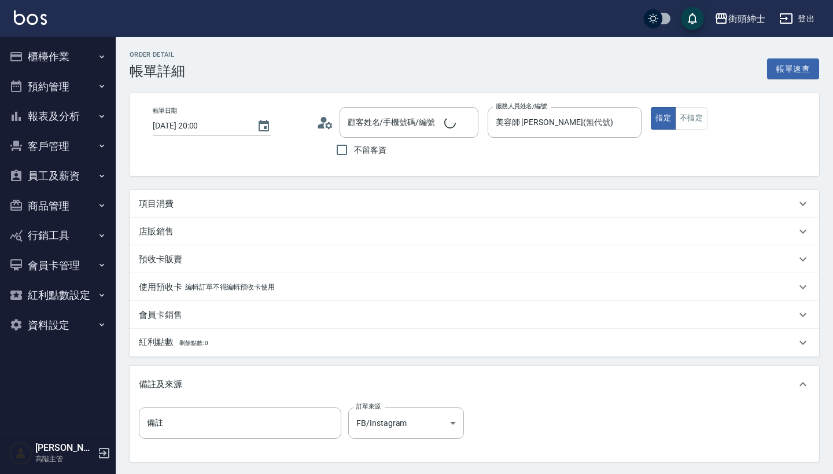
type input "[PERSON_NAME]/0988121234/null"
click at [60, 85] on button "預約管理" at bounding box center [58, 87] width 106 height 30
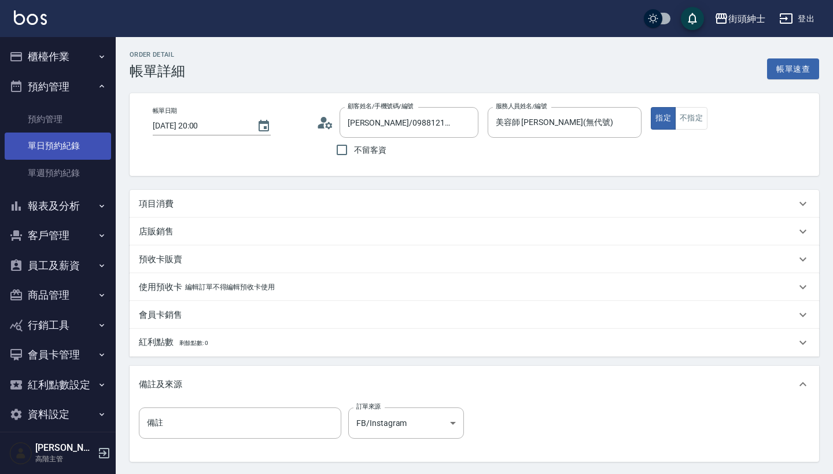
click at [74, 139] on link "單日預約紀錄" at bounding box center [58, 146] width 106 height 27
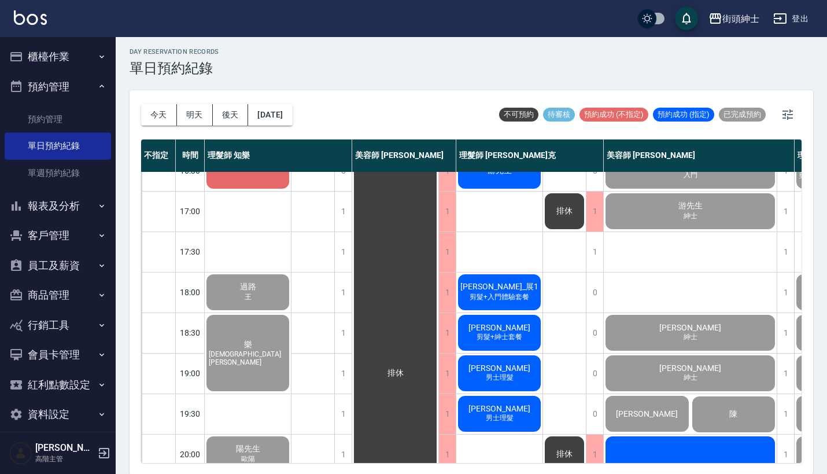
scroll to position [569, 0]
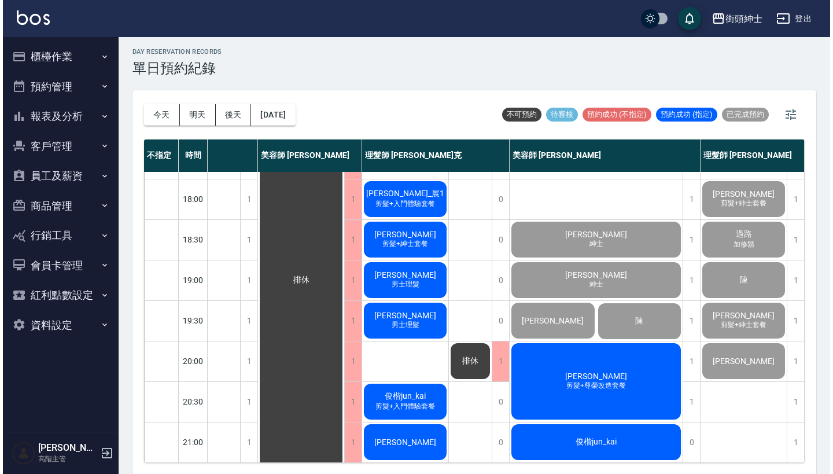
scroll to position [569, 103]
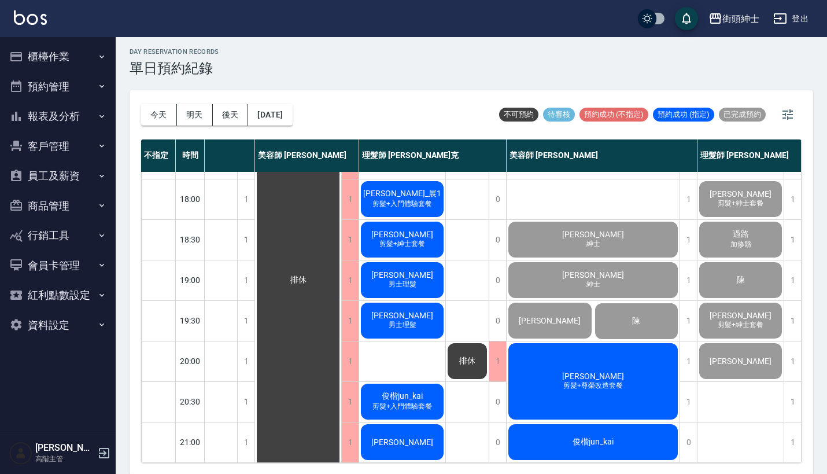
click at [569, 381] on span "剪髮+尊榮改造套餐" at bounding box center [593, 386] width 64 height 10
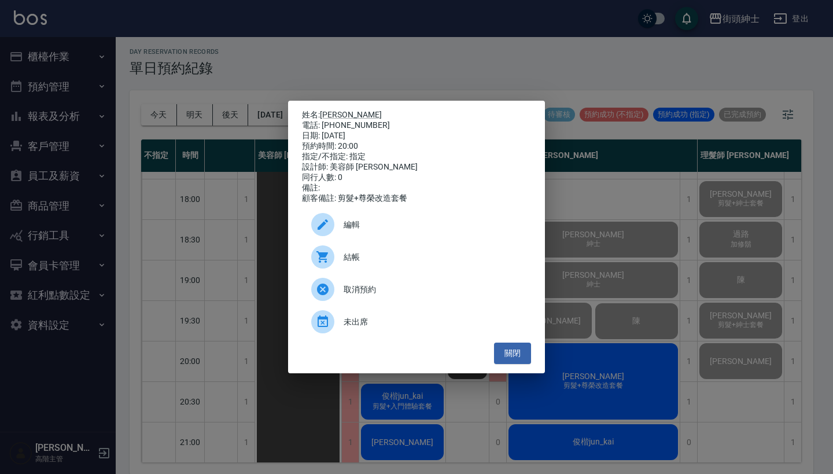
click at [399, 263] on span "結帳" at bounding box center [433, 257] width 178 height 12
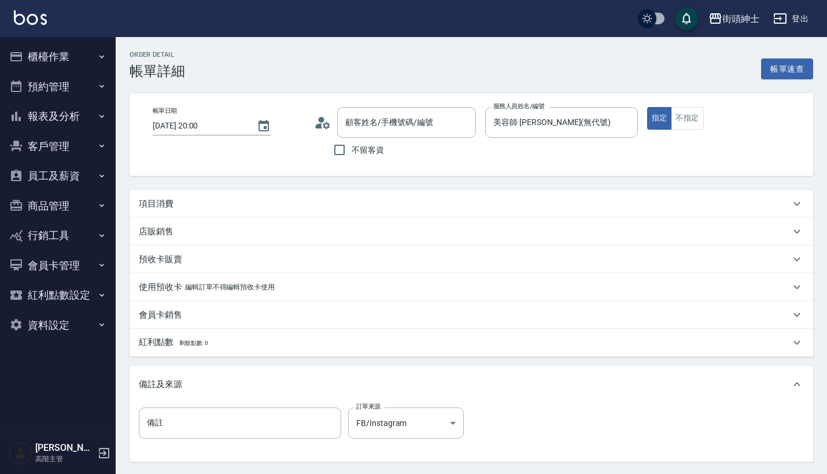
type input "[PERSON_NAME]/0988121234/null"
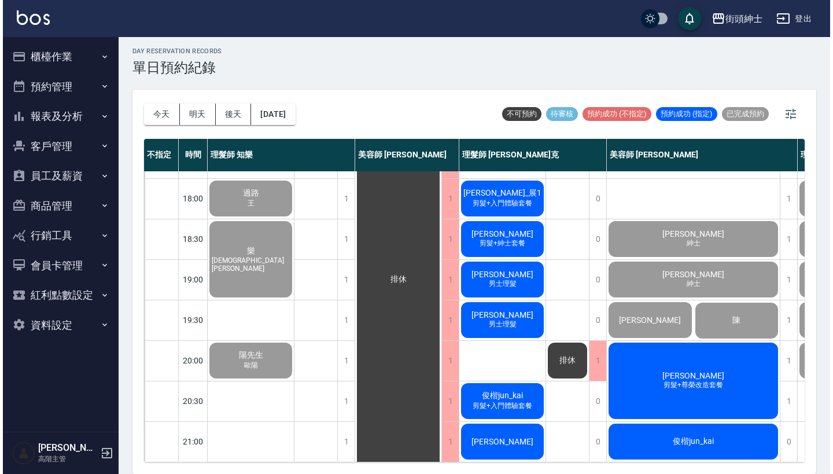
scroll to position [3, 0]
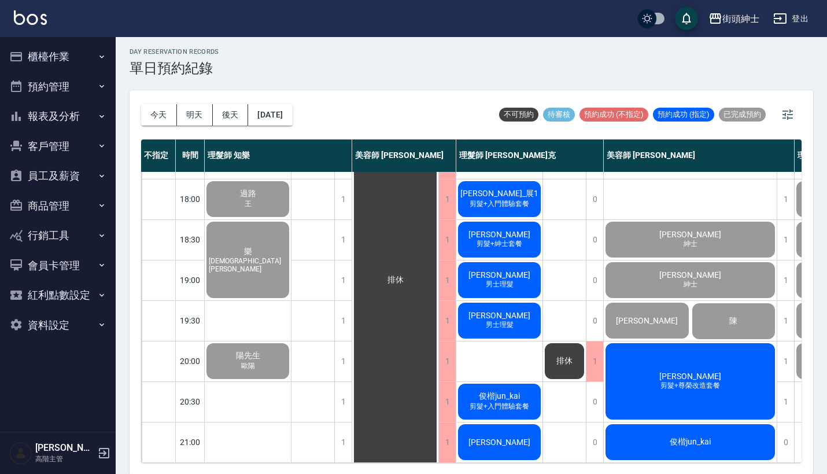
click at [654, 360] on div "楊 剪髮+尊榮改造套餐" at bounding box center [690, 381] width 173 height 80
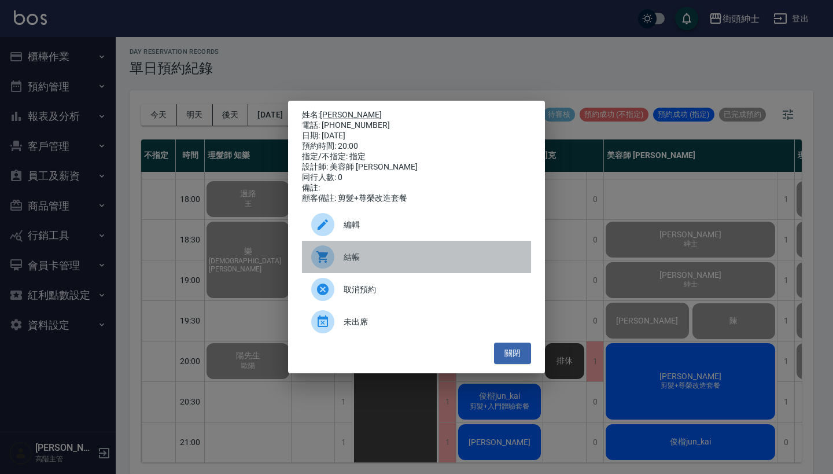
click at [342, 263] on div at bounding box center [327, 256] width 32 height 23
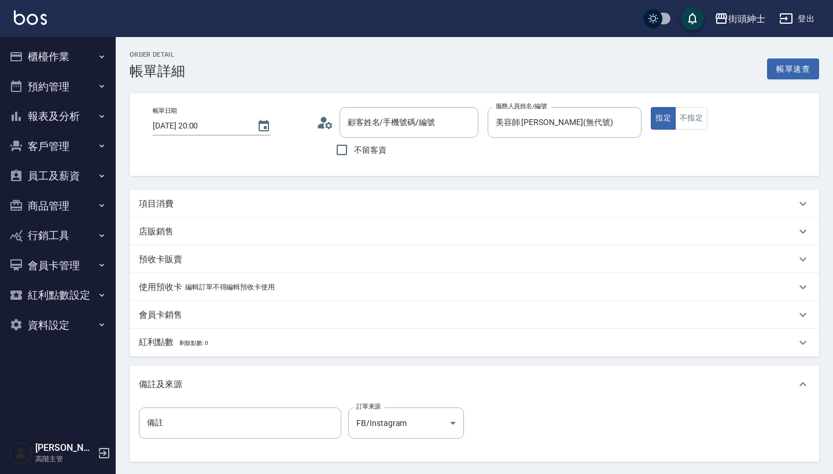
type input "[PERSON_NAME]/0988121234/null"
click at [185, 213] on div "項目消費" at bounding box center [475, 204] width 690 height 28
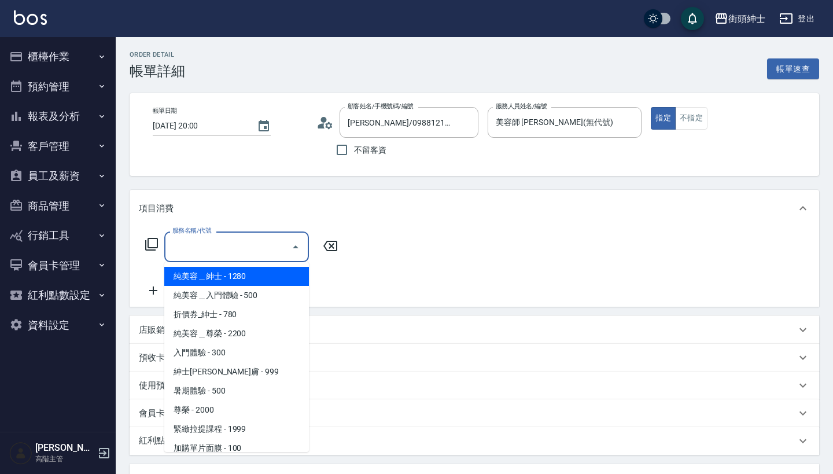
click at [204, 237] on input "服務名稱/代號" at bounding box center [228, 247] width 117 height 20
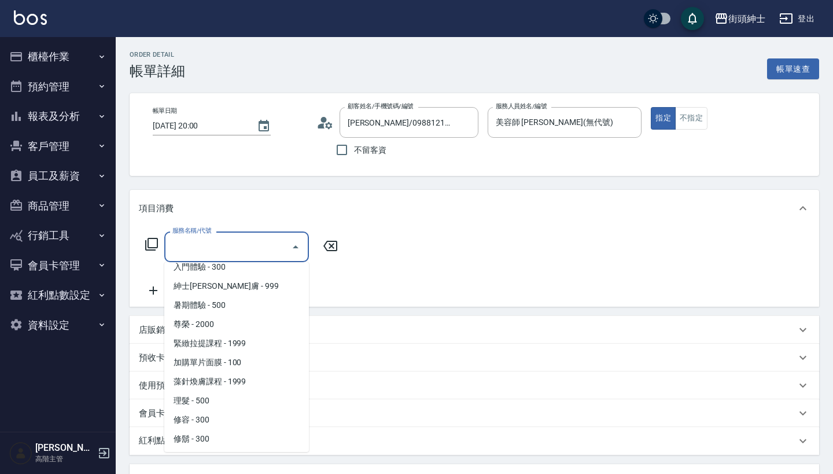
scroll to position [84, 0]
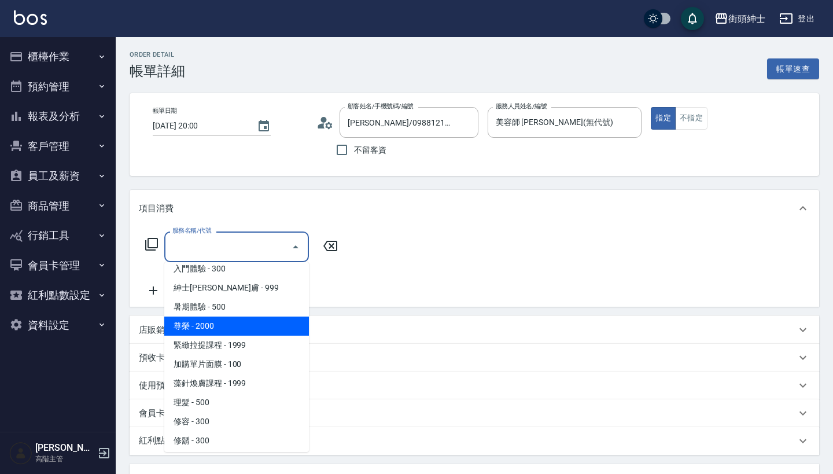
click at [251, 334] on span "尊榮 - 2000" at bounding box center [236, 326] width 145 height 19
type input "尊榮"
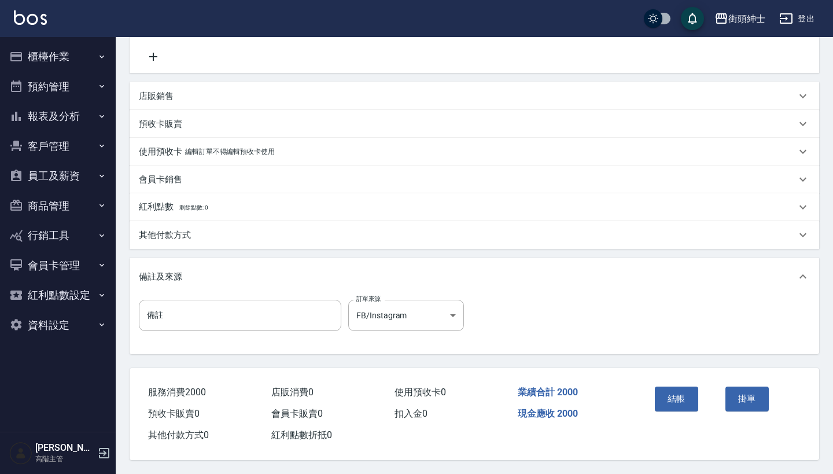
scroll to position [240, 0]
click at [672, 387] on button "結帳" at bounding box center [676, 399] width 43 height 24
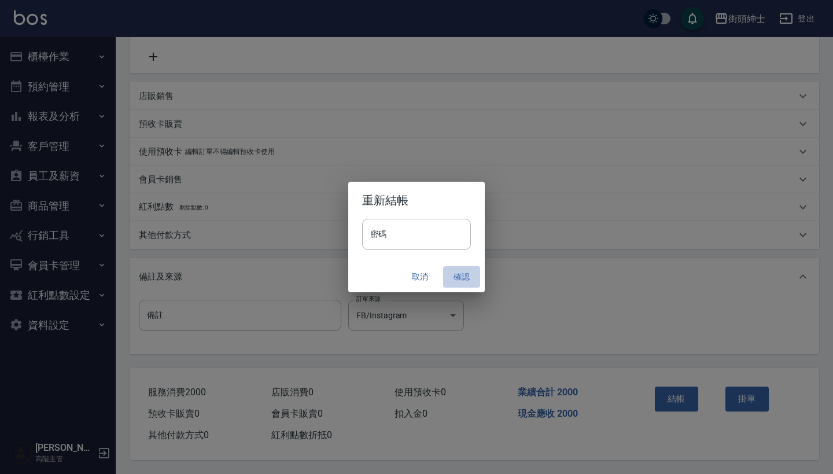
click at [459, 271] on button "確認" at bounding box center [461, 276] width 37 height 21
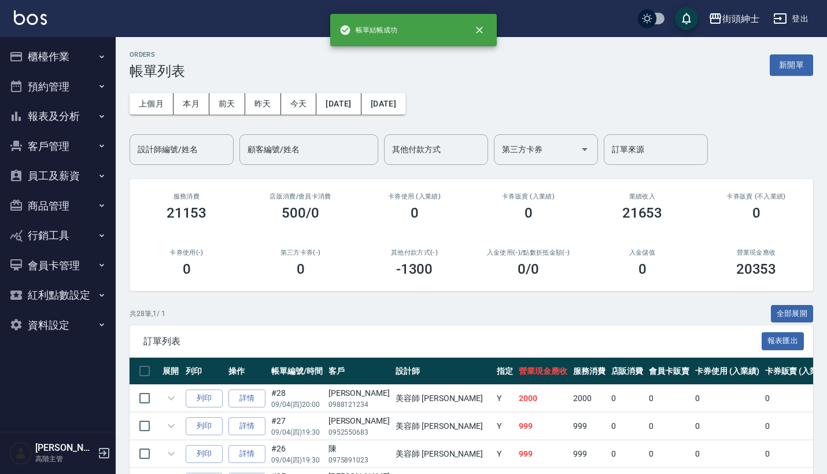
click at [50, 80] on button "預約管理" at bounding box center [58, 87] width 106 height 30
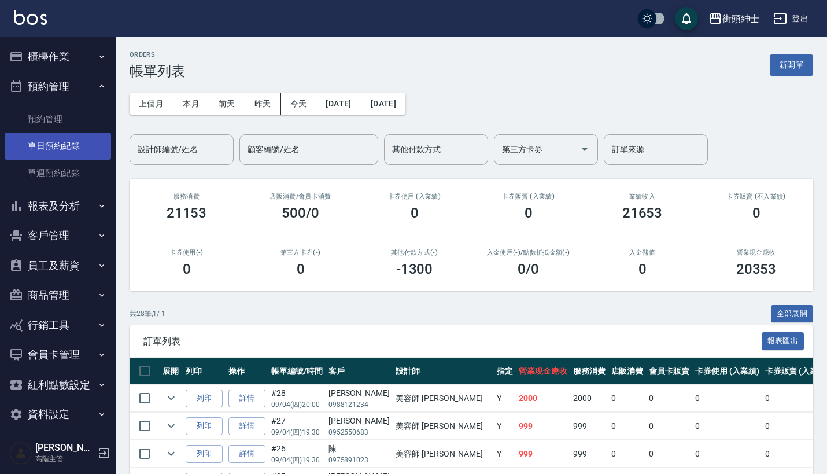
click at [48, 144] on link "單日預約紀錄" at bounding box center [58, 146] width 106 height 27
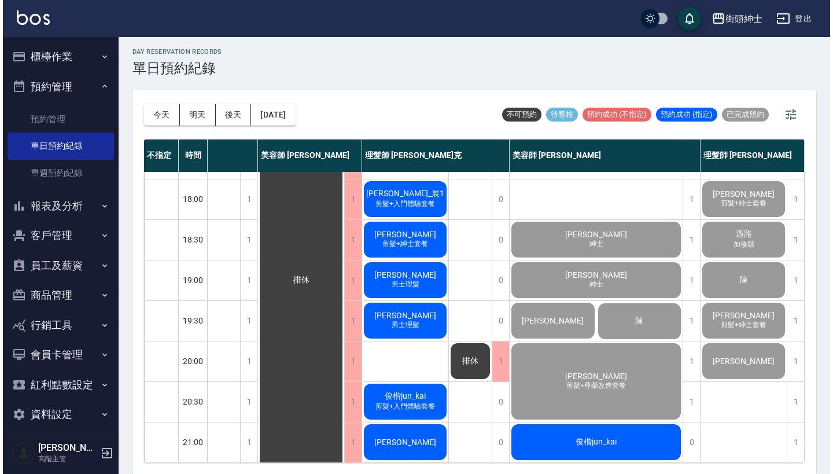
scroll to position [569, 102]
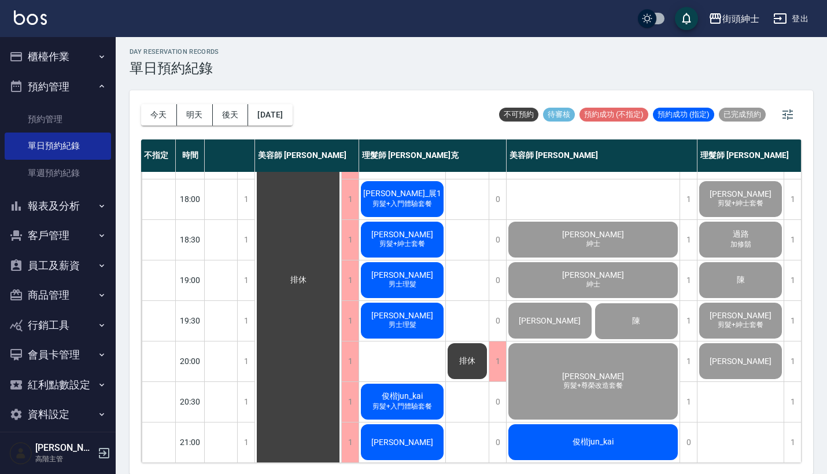
click at [593, 437] on span "俊楷jun_kai" at bounding box center [594, 442] width 46 height 10
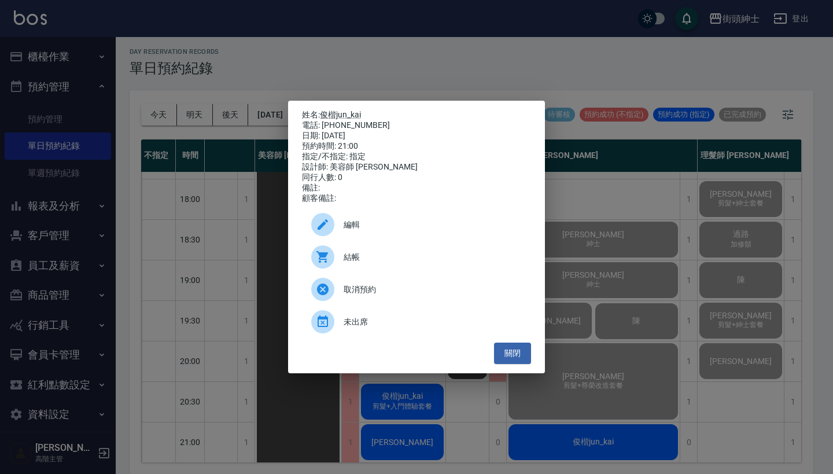
click at [399, 256] on div "結帳" at bounding box center [416, 257] width 229 height 32
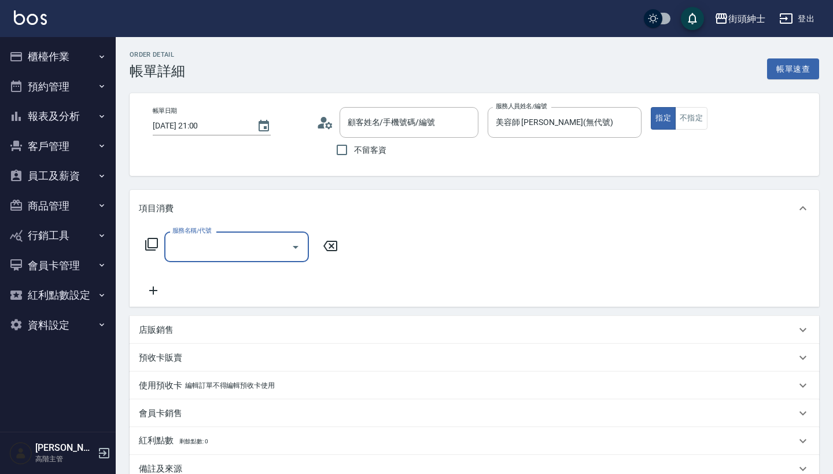
type input "[PERSON_NAME]jun_kai/0963750380/null"
click at [261, 246] on input "服務名稱/代號" at bounding box center [228, 247] width 117 height 20
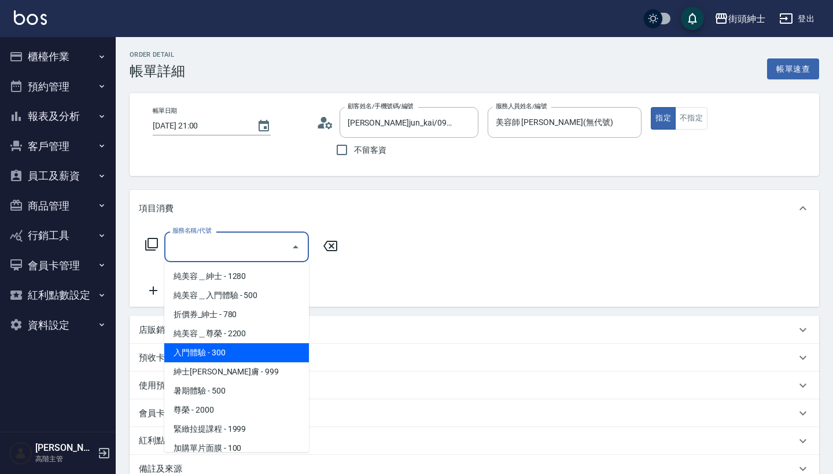
click at [245, 353] on span "入門體驗 - 300" at bounding box center [236, 352] width 145 height 19
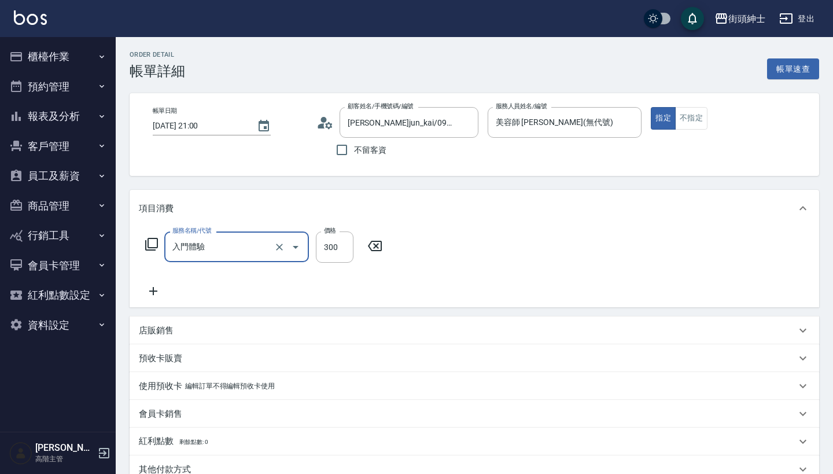
type input "入門體驗"
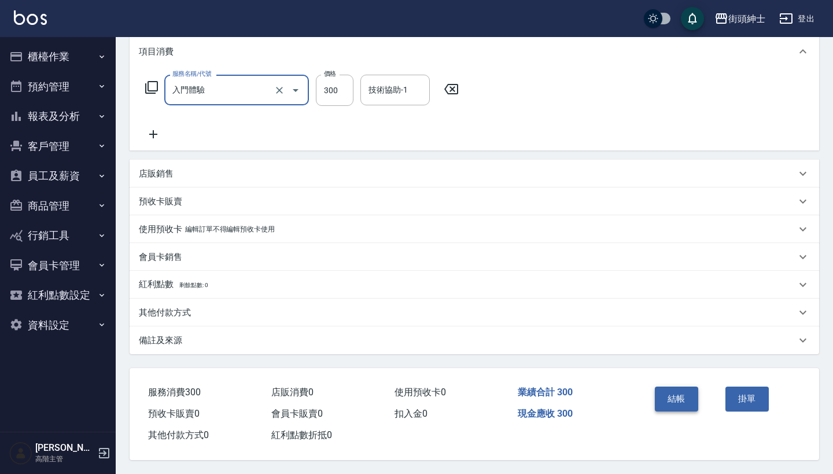
scroll to position [162, 0]
click at [689, 398] on button "結帳" at bounding box center [676, 399] width 43 height 24
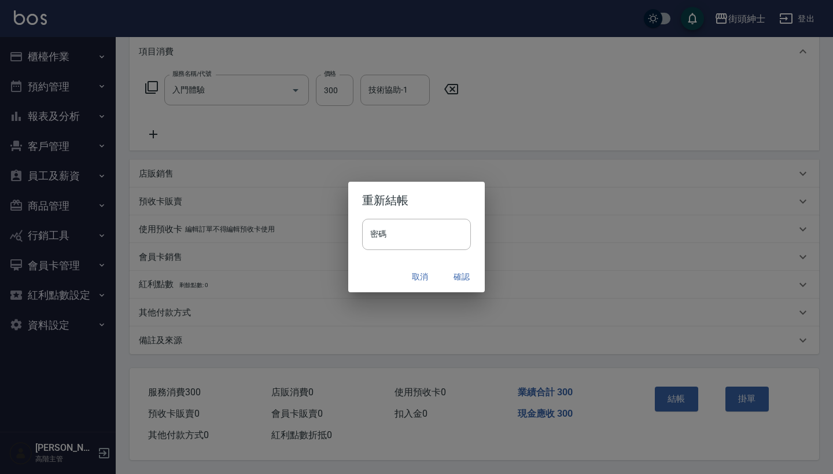
click at [463, 278] on button "確認" at bounding box center [461, 276] width 37 height 21
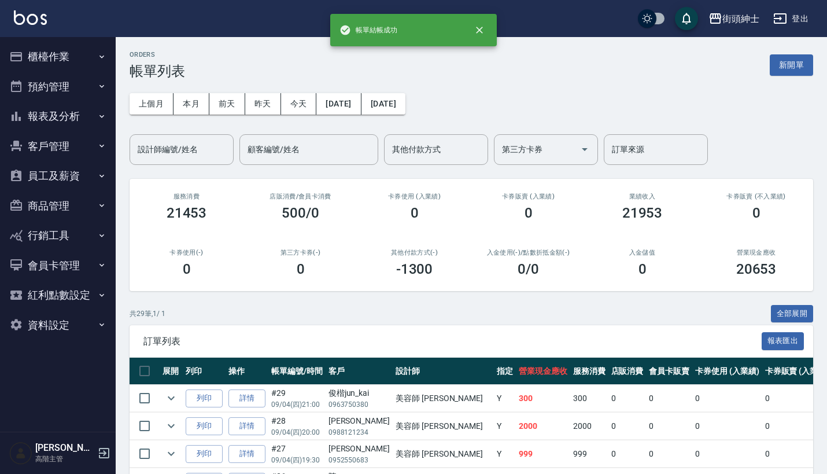
click at [63, 80] on button "預約管理" at bounding box center [58, 87] width 106 height 30
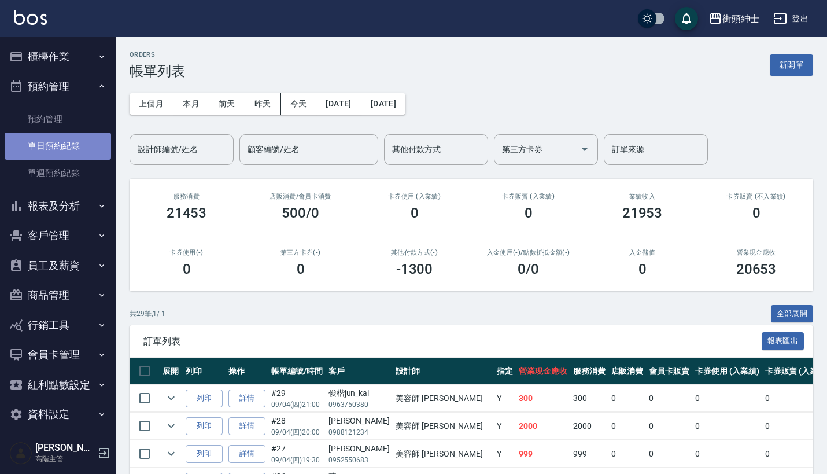
click at [58, 145] on link "單日預約紀錄" at bounding box center [58, 146] width 106 height 27
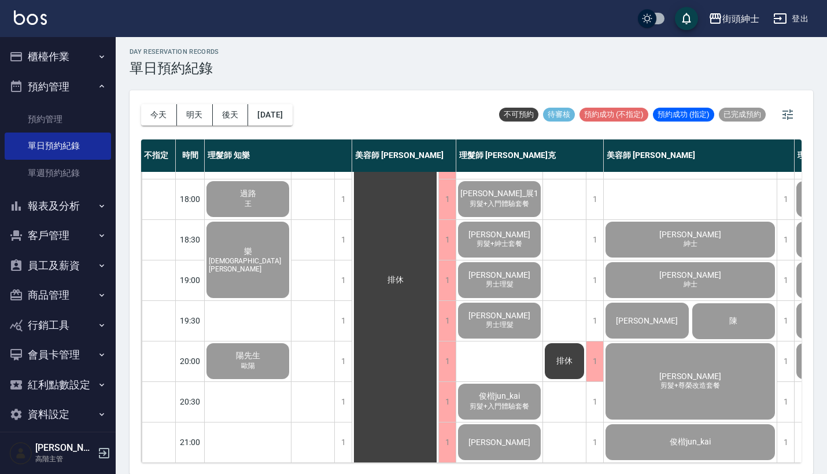
scroll to position [569, 0]
click at [82, 55] on button "櫃檯作業" at bounding box center [58, 57] width 106 height 30
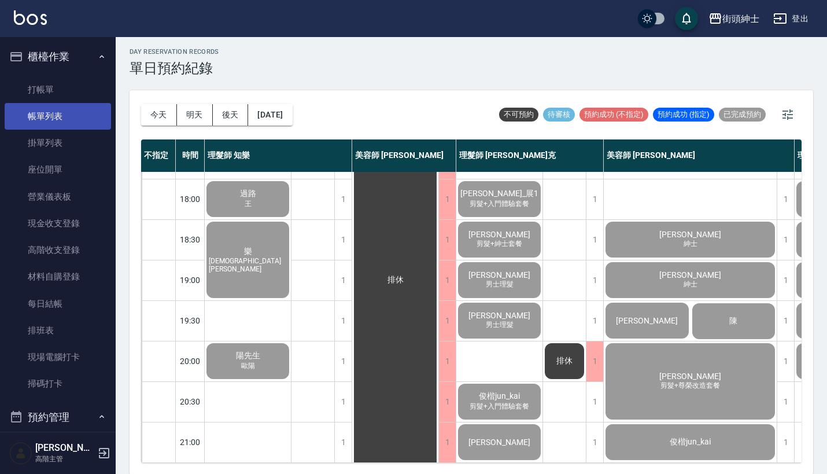
click at [75, 115] on link "帳單列表" at bounding box center [58, 116] width 106 height 27
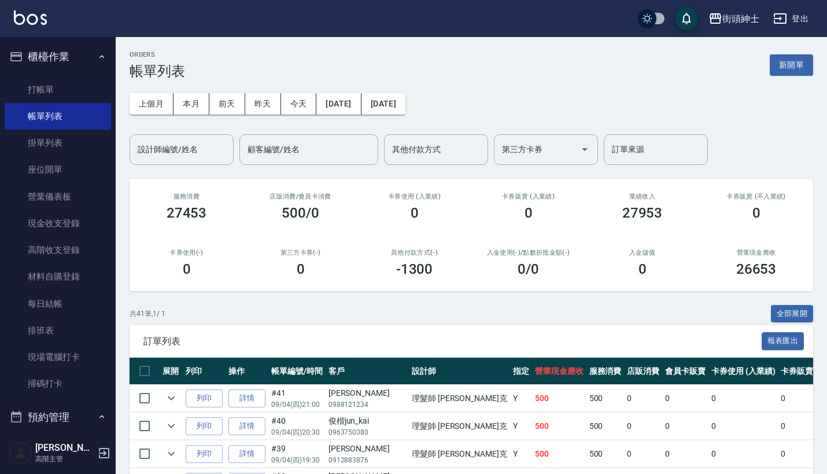
click at [74, 50] on button "櫃檯作業" at bounding box center [58, 57] width 106 height 30
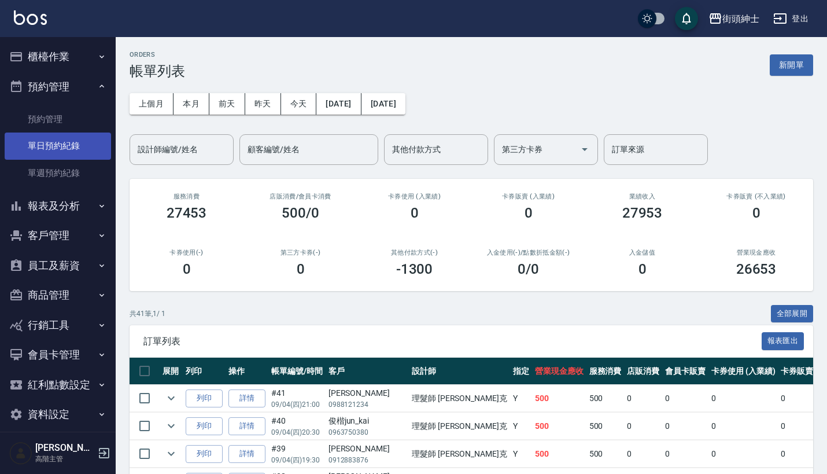
click at [76, 156] on link "單日預約紀錄" at bounding box center [58, 146] width 106 height 27
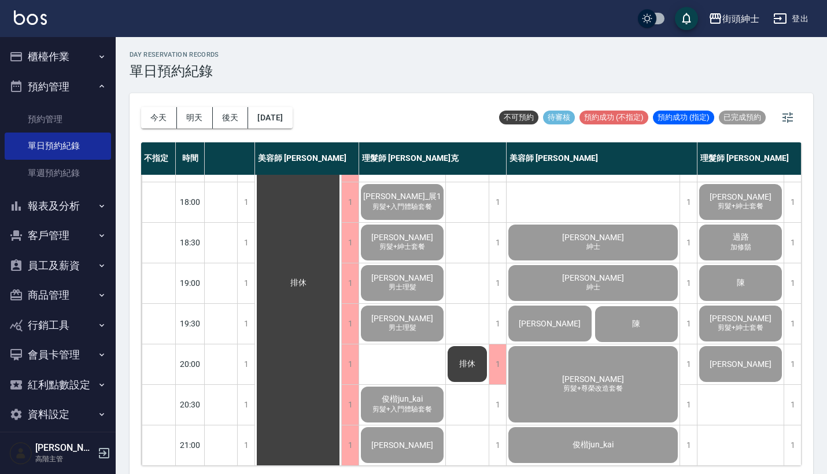
scroll to position [569, 103]
click at [64, 58] on button "櫃檯作業" at bounding box center [58, 57] width 106 height 30
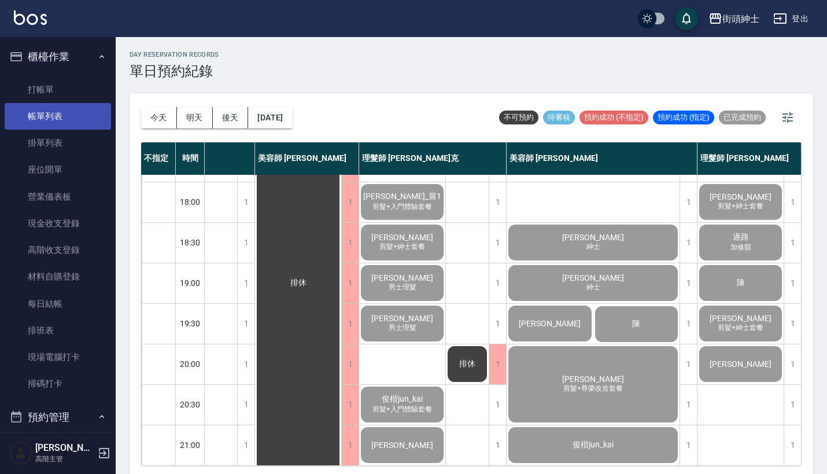
click at [61, 113] on link "帳單列表" at bounding box center [58, 116] width 106 height 27
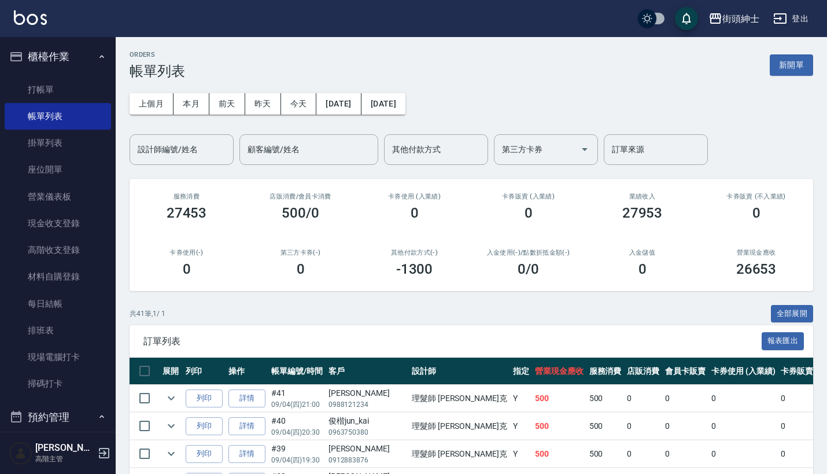
click at [84, 45] on button "櫃檯作業" at bounding box center [58, 57] width 106 height 30
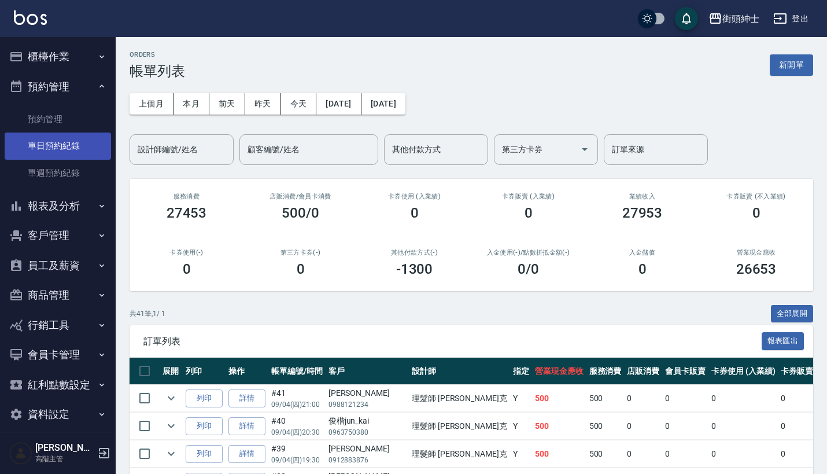
click at [77, 142] on link "單日預約紀錄" at bounding box center [58, 146] width 106 height 27
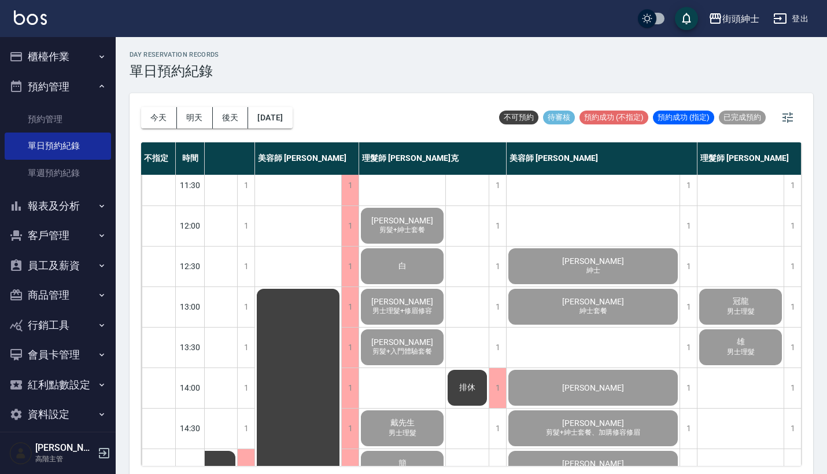
scroll to position [43, 102]
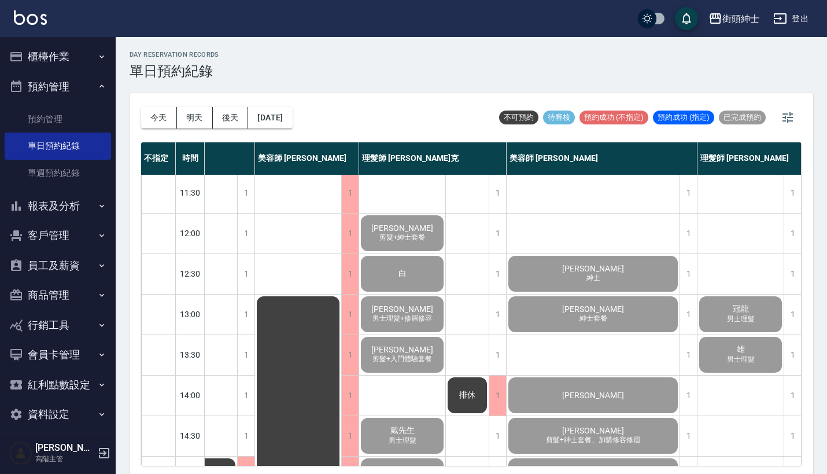
click at [586, 283] on span "紳士" at bounding box center [593, 278] width 19 height 10
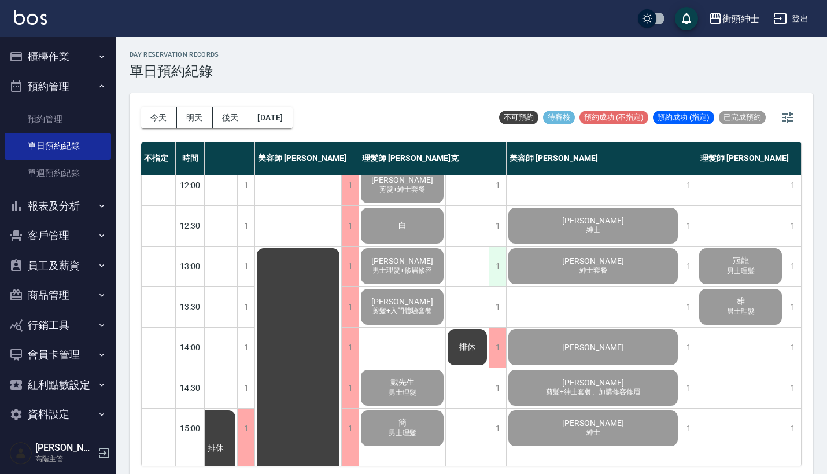
scroll to position [91, 102]
click at [559, 258] on div "Tim 紳士套餐" at bounding box center [593, 265] width 173 height 39
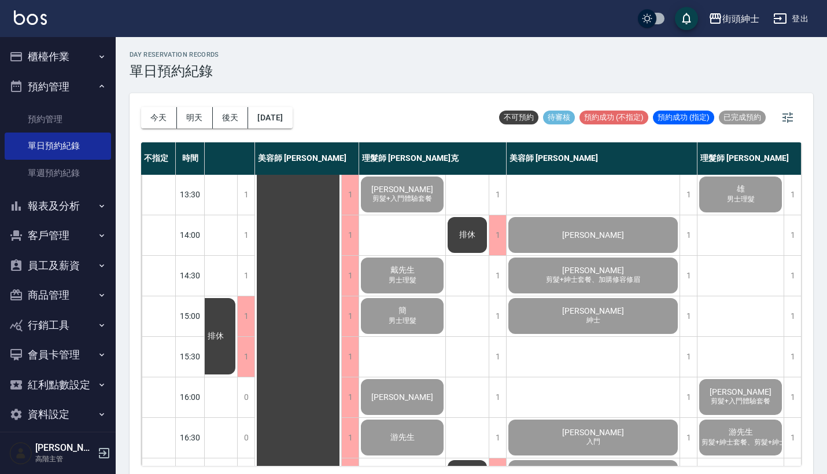
scroll to position [203, 102]
click at [575, 278] on span "剪髮+紳士套餐、加購修容修眉" at bounding box center [593, 280] width 99 height 10
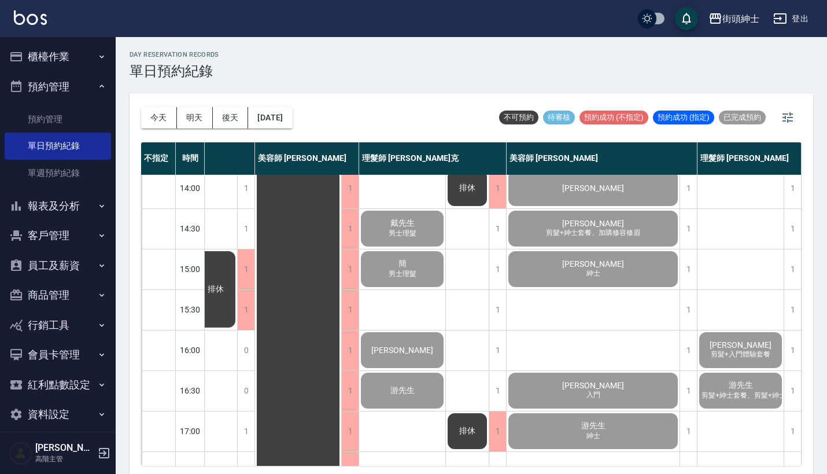
click at [616, 268] on div "阿陳 紳士" at bounding box center [593, 268] width 173 height 39
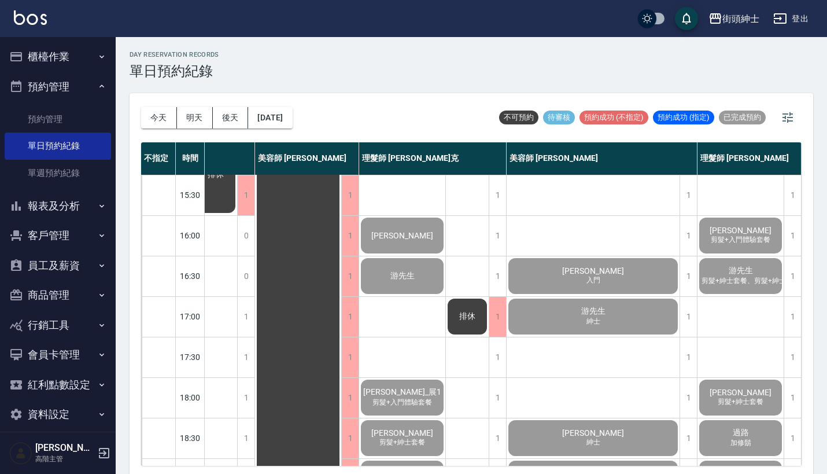
scroll to position [365, 103]
click at [584, 281] on span "入門" at bounding box center [593, 280] width 19 height 10
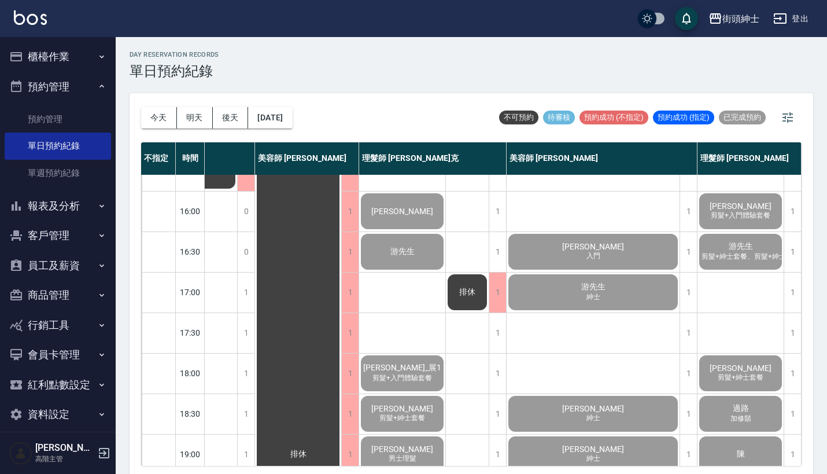
click at [584, 297] on span "紳士" at bounding box center [593, 297] width 19 height 10
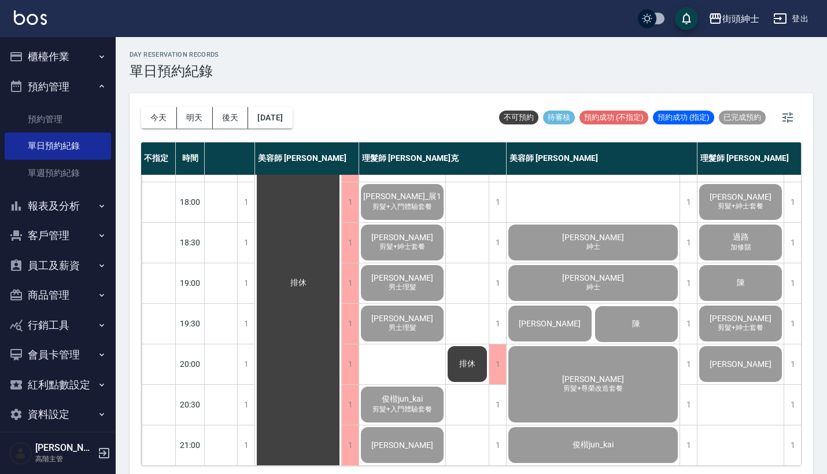
scroll to position [569, 103]
click at [600, 233] on div "Jeffrey廖 紳士" at bounding box center [593, 242] width 173 height 39
click at [614, 267] on div "陳筍麟 紳士" at bounding box center [593, 282] width 173 height 39
click at [551, 319] on span "Esan [PERSON_NAME]" at bounding box center [550, 323] width 67 height 9
click at [641, 314] on div "陳" at bounding box center [637, 323] width 87 height 39
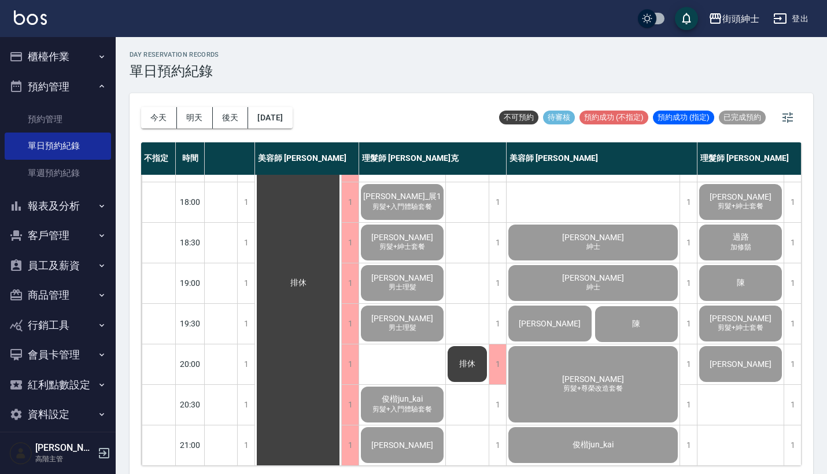
click at [579, 360] on div "楊 剪髮+尊榮改造套餐" at bounding box center [593, 384] width 173 height 80
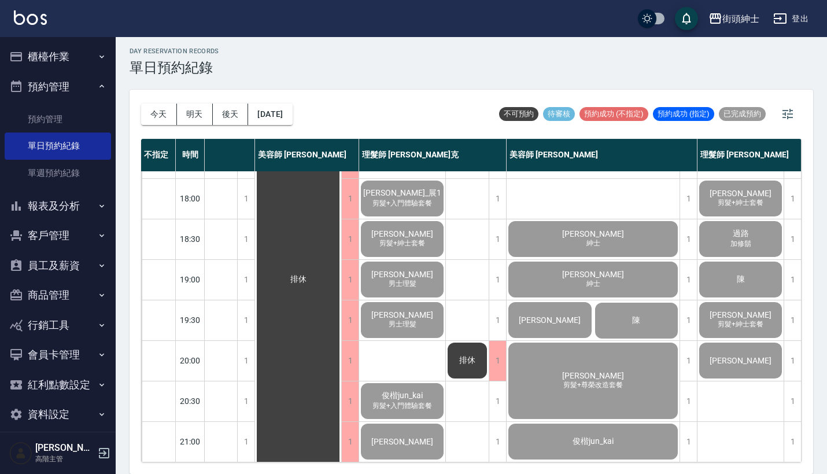
scroll to position [3, 0]
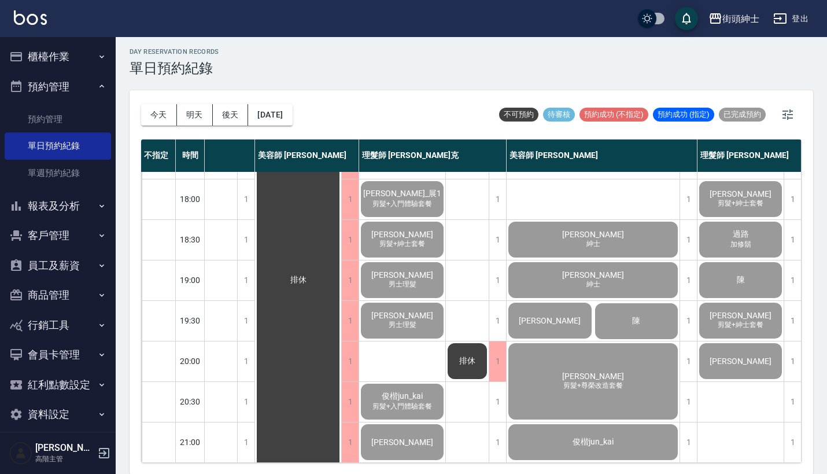
click at [573, 437] on span "俊楷jun_kai" at bounding box center [594, 442] width 46 height 10
click at [72, 51] on button "櫃檯作業" at bounding box center [58, 57] width 106 height 30
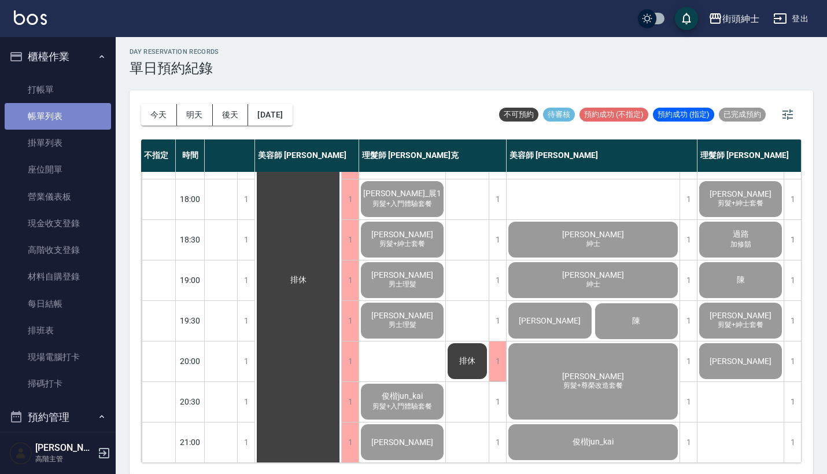
click at [84, 112] on link "帳單列表" at bounding box center [58, 116] width 106 height 27
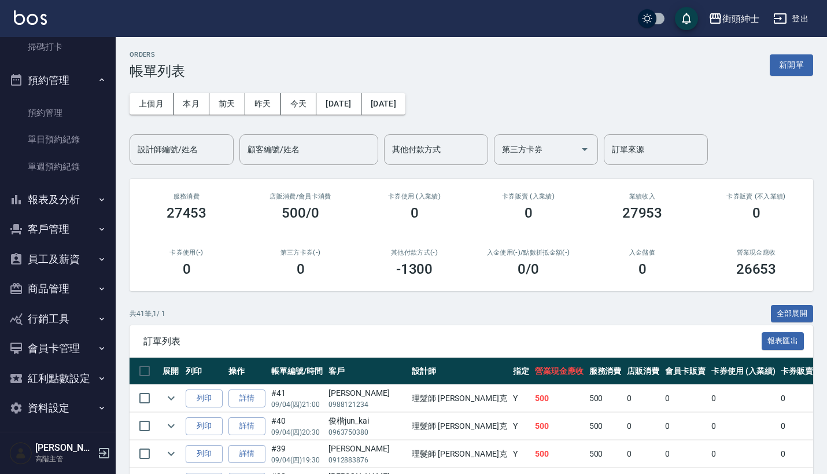
click at [54, 186] on button "報表及分析" at bounding box center [58, 200] width 106 height 30
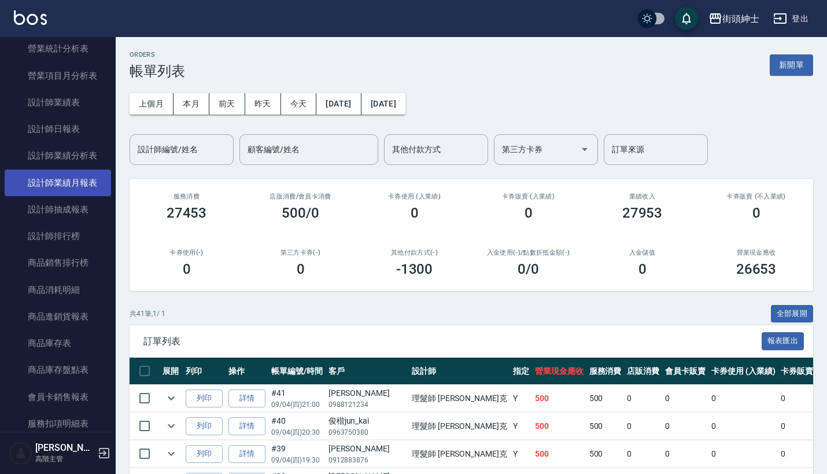
scroll to position [855, 0]
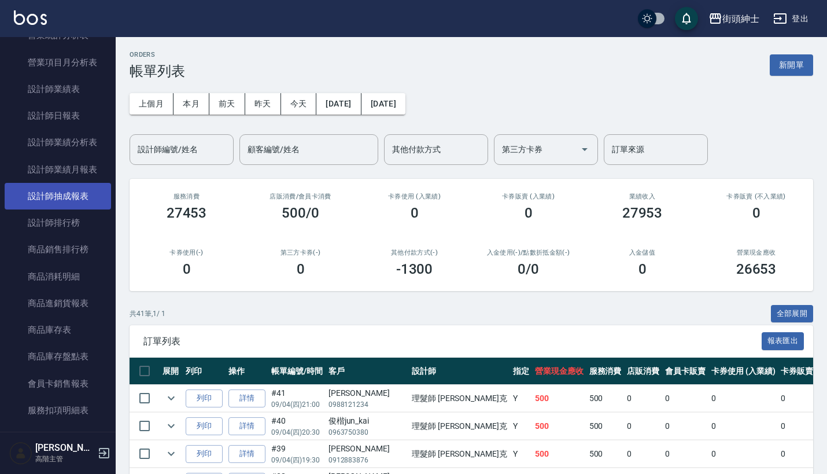
click at [71, 196] on link "設計師抽成報表" at bounding box center [58, 196] width 106 height 27
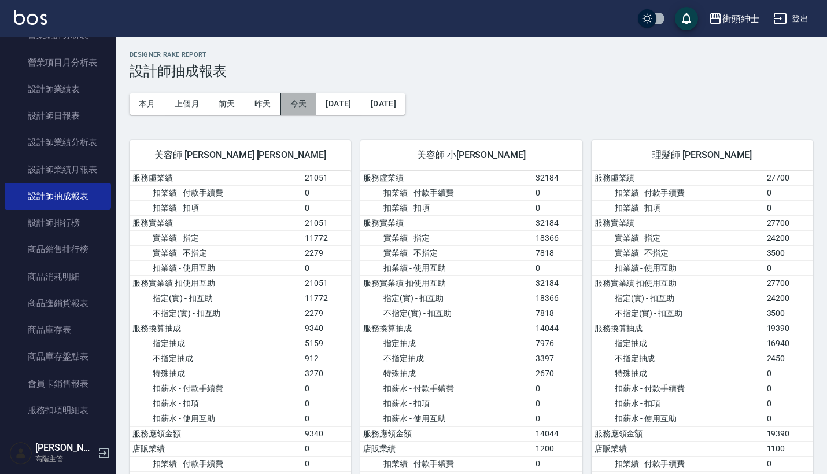
click at [294, 100] on button "今天" at bounding box center [299, 103] width 36 height 21
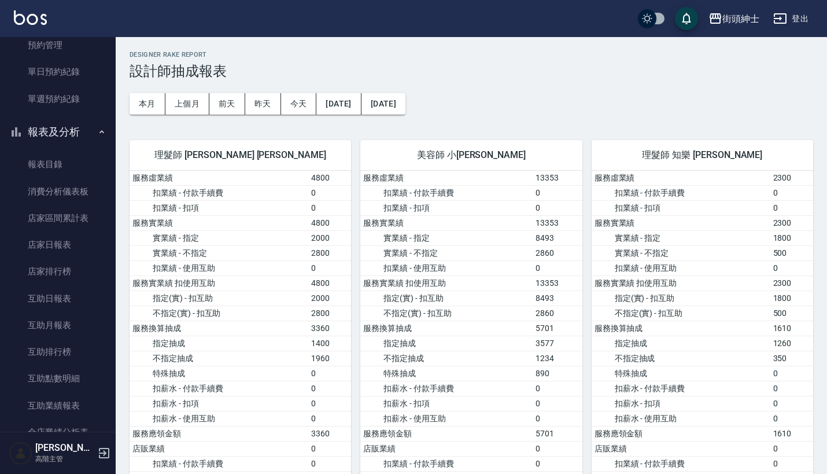
scroll to position [362, 0]
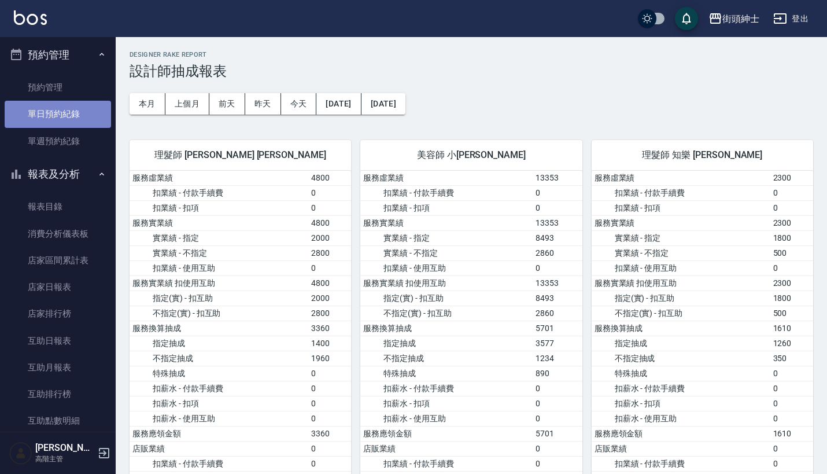
click at [66, 116] on link "單日預約紀錄" at bounding box center [58, 114] width 106 height 27
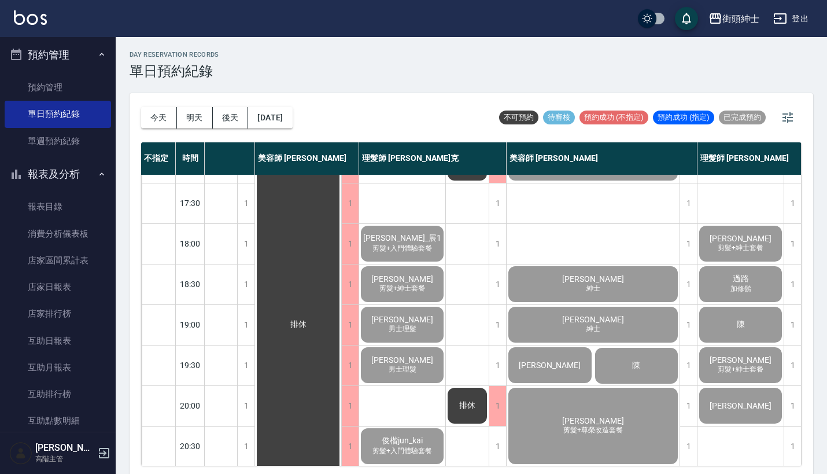
scroll to position [518, 103]
click at [602, 322] on span "[PERSON_NAME]" at bounding box center [593, 319] width 67 height 9
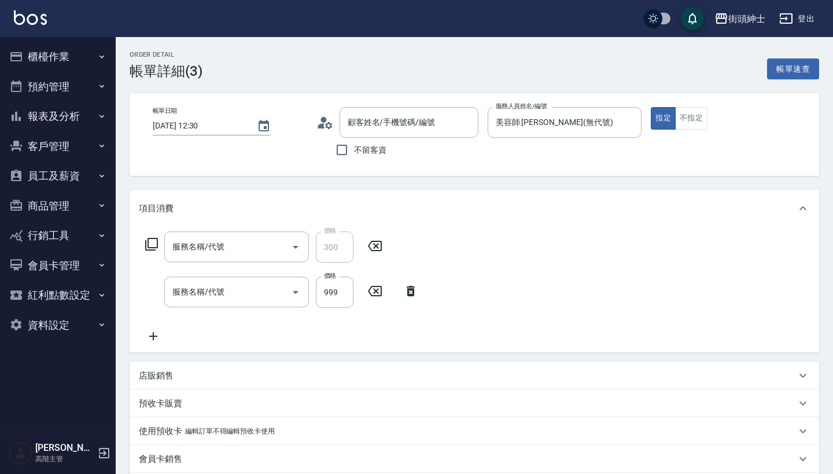
type input "[DATE] 12:30"
type input "美容師 [PERSON_NAME](無代號)"
type input "紳士"
type input "修容(A03)"
type input "紳士[PERSON_NAME]膚"
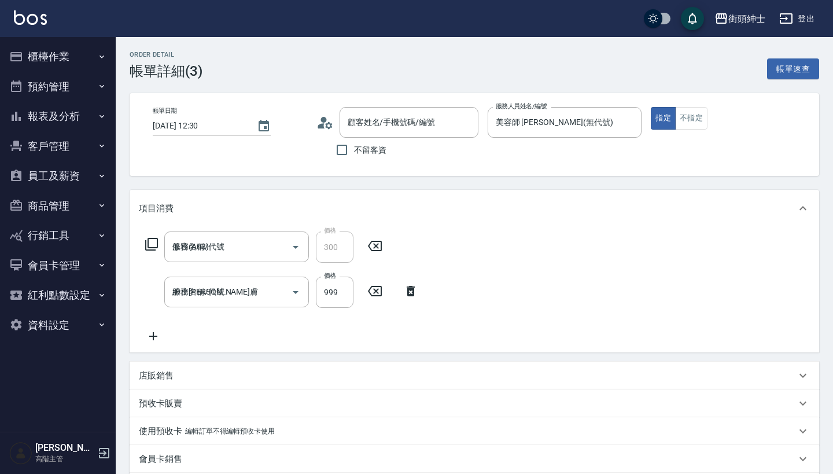
type input "[PERSON_NAME]/0989811999/null"
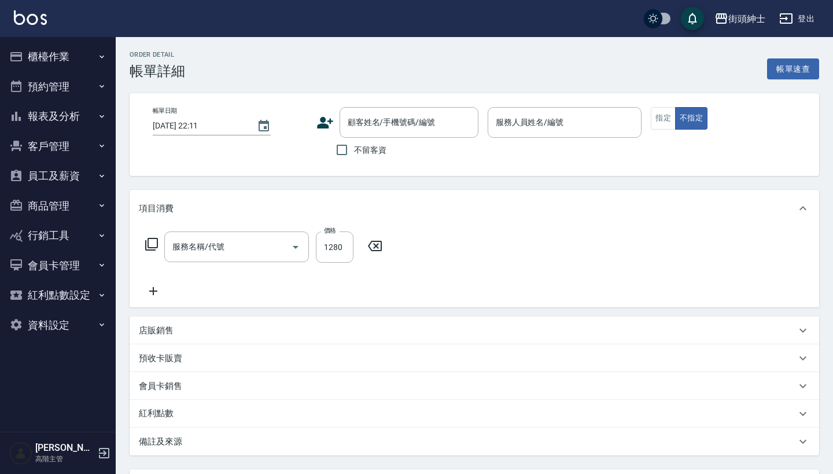
type input "[DATE] 13:00"
type input "美容師 [PERSON_NAME](無代號)"
type input "純美容＿紳士"
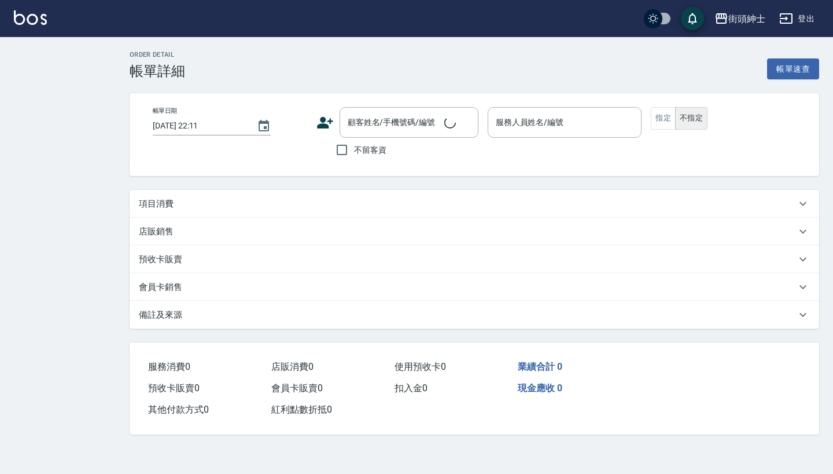
type input "2025/09/04 14:30"
type input "美容師 [PERSON_NAME](無代號)"
type input "FB/Instagram"
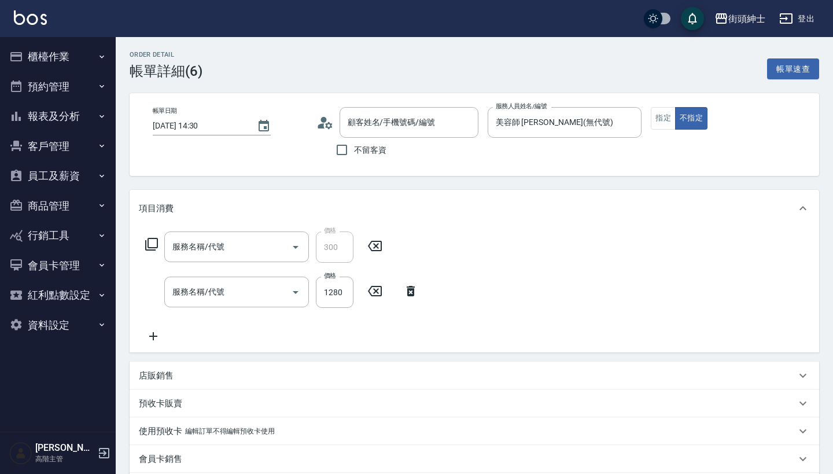
type input "鈺勛/0965313293/null"
type input "修容(A03)"
type input "純美容＿紳士"
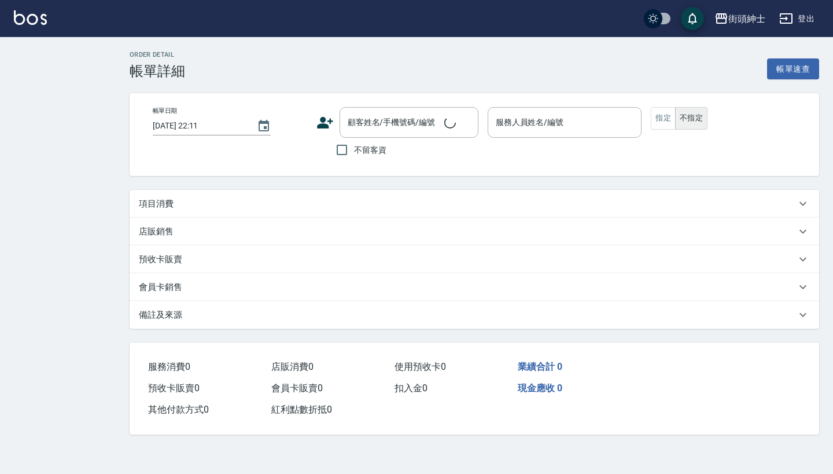
type input "[DATE] 15:00"
type input "美容師 [PERSON_NAME](無代號)"
type input "紳士"
type input "[PERSON_NAME]/0911755616/null"
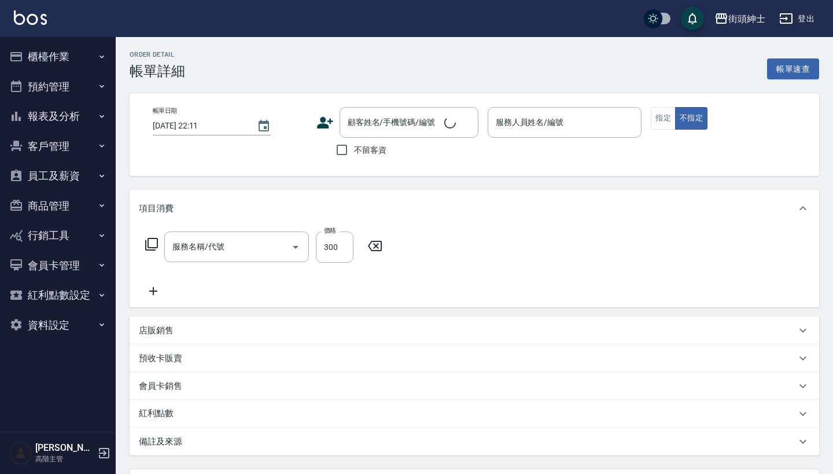
type input "[DATE] 16:30"
type input "美容師 [PERSON_NAME](無代號)"
type input "入門"
type input "入門體驗"
type input "吳致緯/0965498962/null"
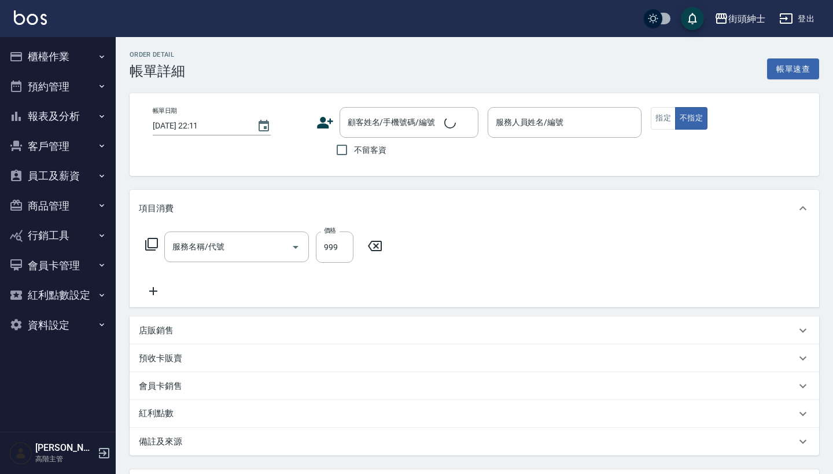
type input "2025/09/04 17:00"
type input "美容師 [PERSON_NAME](無代號)"
type input "紳士"
type input "紳士[PERSON_NAME]膚"
type input "游先生/ 0988769863/null"
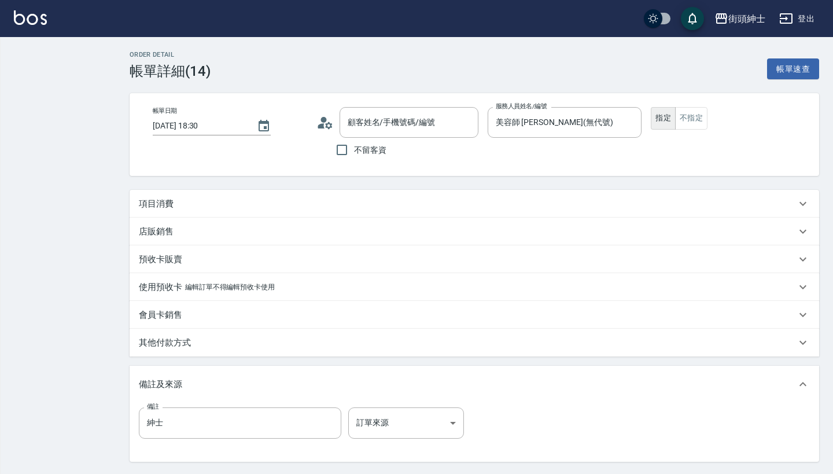
type input "[PERSON_NAME]/0932849312/null"
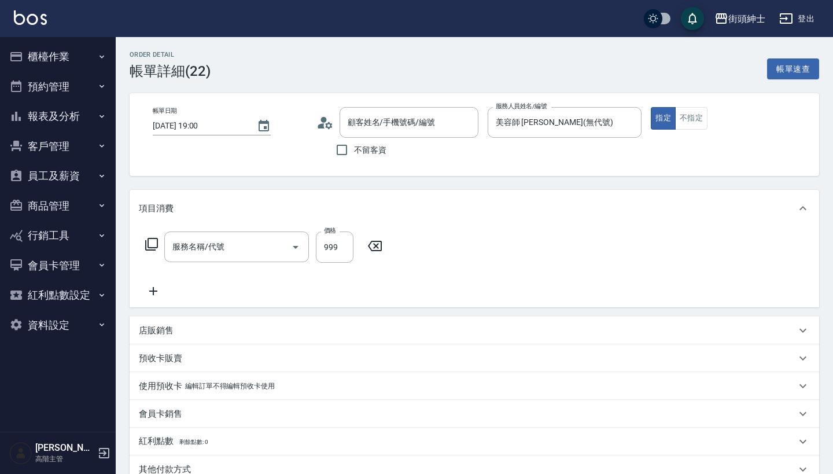
type input "[PERSON_NAME]/0972242429/null"
type input "紳士[PERSON_NAME]膚"
type input "Esan 羅/0952550683/null"
type input "紳士[PERSON_NAME]膚"
type input "陳/0975891023/null"
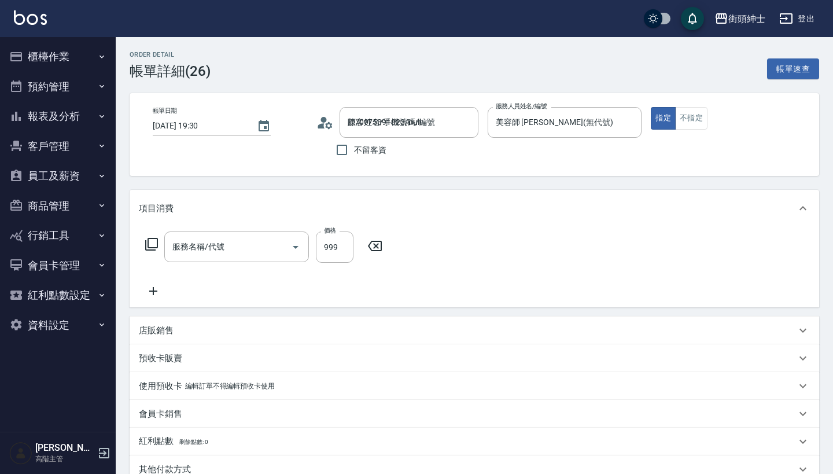
type input "紳士[PERSON_NAME]膚"
type input "尊榮"
type input "[PERSON_NAME]/0988121234/null"
type input "俊楷jun_kai/0963750380/null"
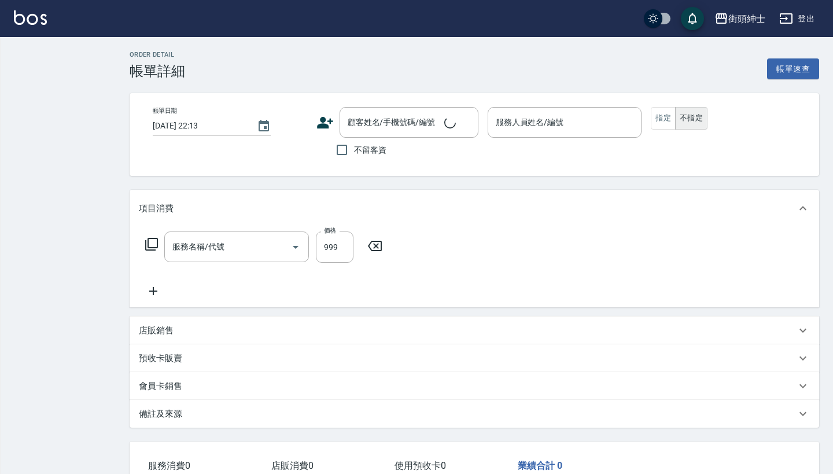
type input "[DATE] 19:00"
type input "美容師 [PERSON_NAME](無代號)"
type input "紳士[PERSON_NAME]膚"
type input "紳士"
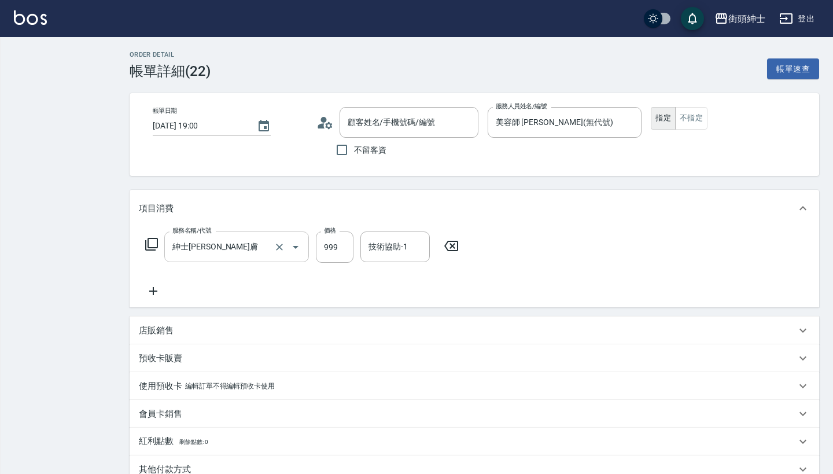
type input "[PERSON_NAME]/0972242429/null"
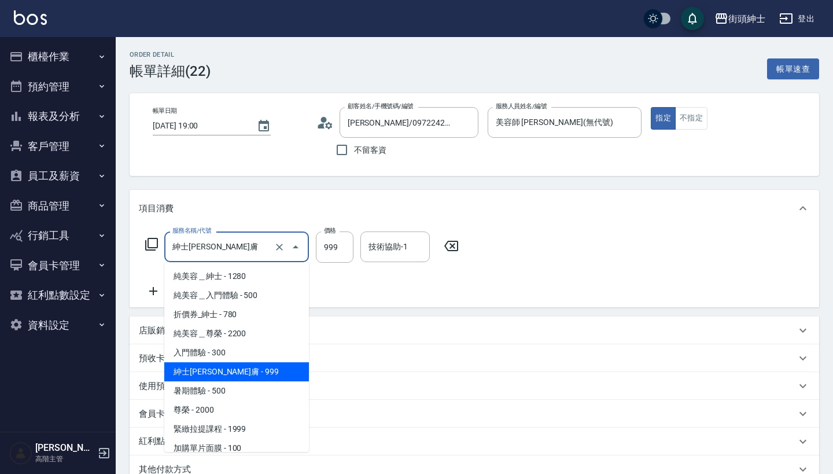
click at [253, 242] on input "紳士[PERSON_NAME]膚" at bounding box center [221, 247] width 102 height 20
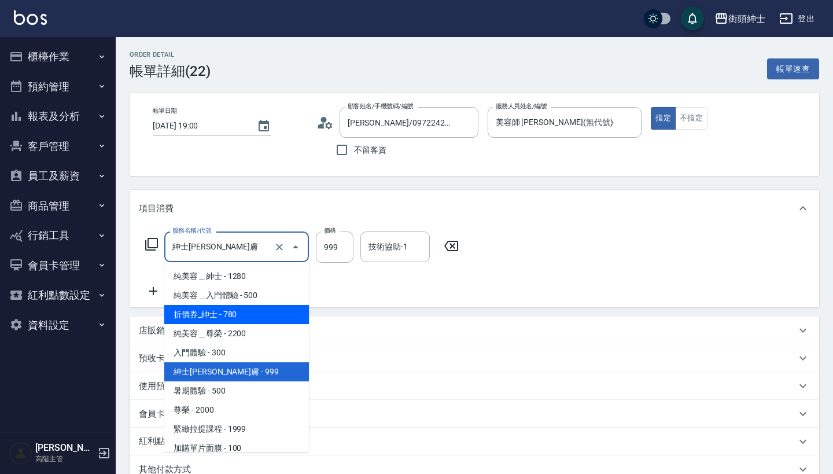
click at [255, 316] on span "折價券_紳士 - 780" at bounding box center [236, 314] width 145 height 19
type input "折價券_紳士"
type input "780"
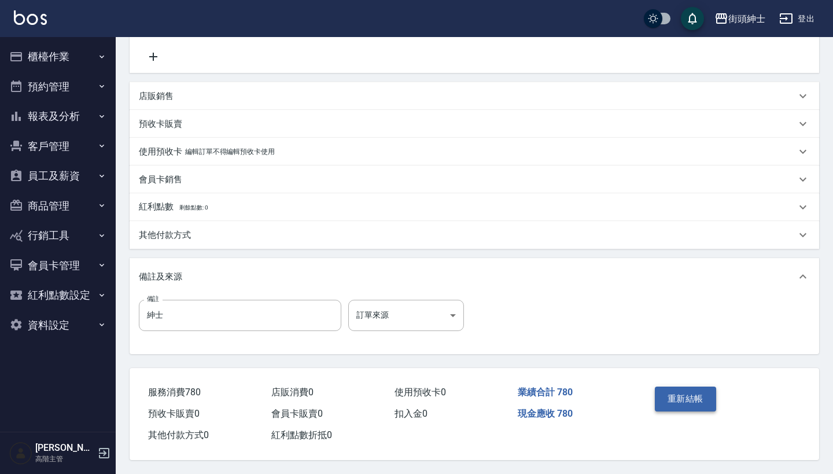
scroll to position [240, 0]
click at [685, 399] on button "重新結帳" at bounding box center [685, 399] width 61 height 24
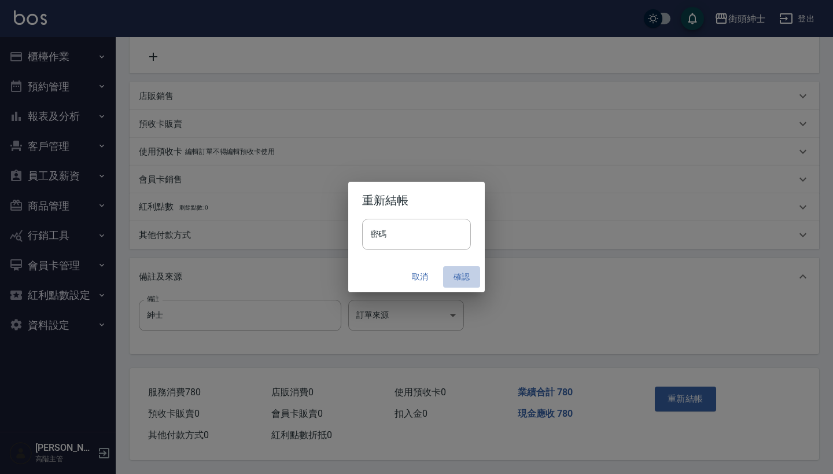
click at [457, 275] on button "確認" at bounding box center [461, 276] width 37 height 21
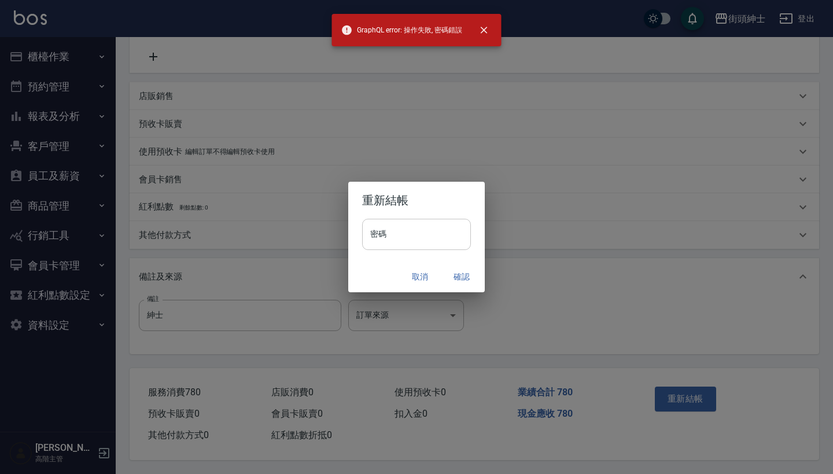
click at [430, 236] on input "密碼" at bounding box center [416, 234] width 109 height 31
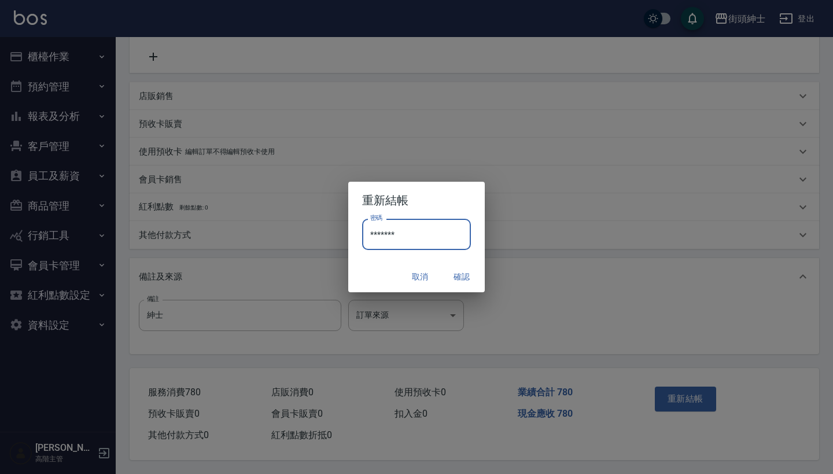
type input "********"
click at [459, 275] on button "確認" at bounding box center [461, 276] width 37 height 21
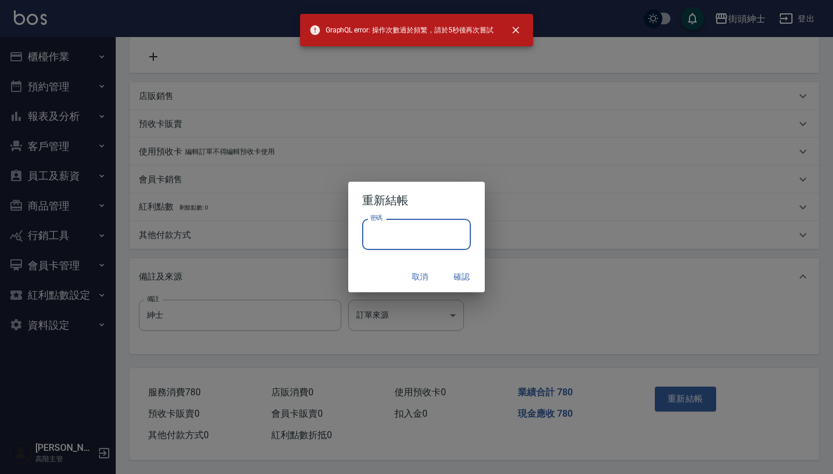
click at [435, 233] on input "密碼" at bounding box center [416, 234] width 109 height 31
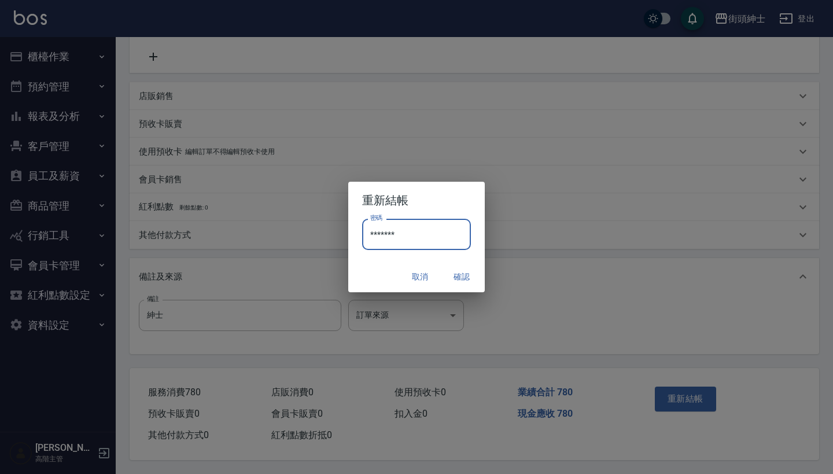
type input "********"
click at [461, 274] on button "確認" at bounding box center [461, 276] width 37 height 21
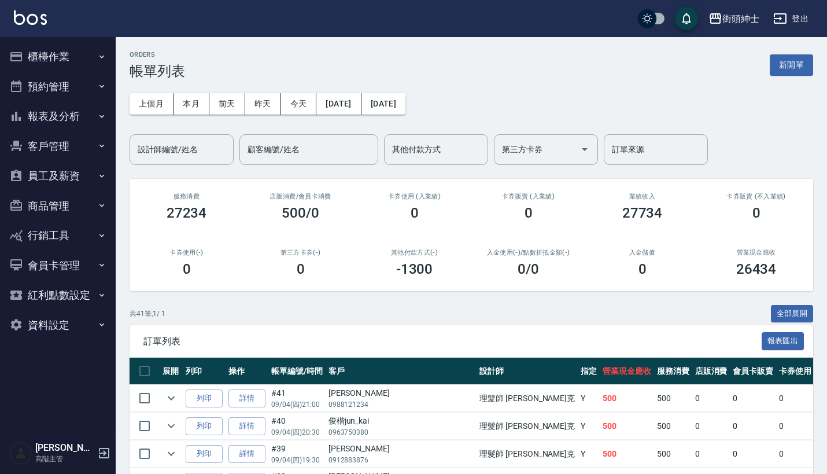
click at [94, 84] on button "預約管理" at bounding box center [58, 87] width 106 height 30
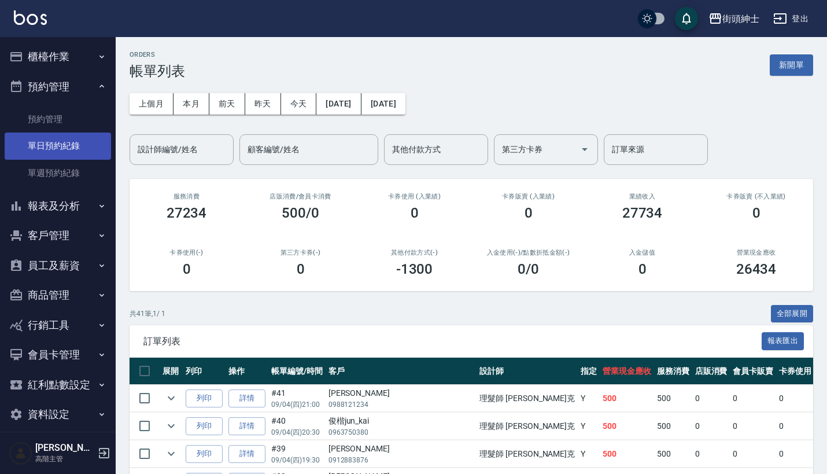
click at [88, 148] on link "單日預約紀錄" at bounding box center [58, 146] width 106 height 27
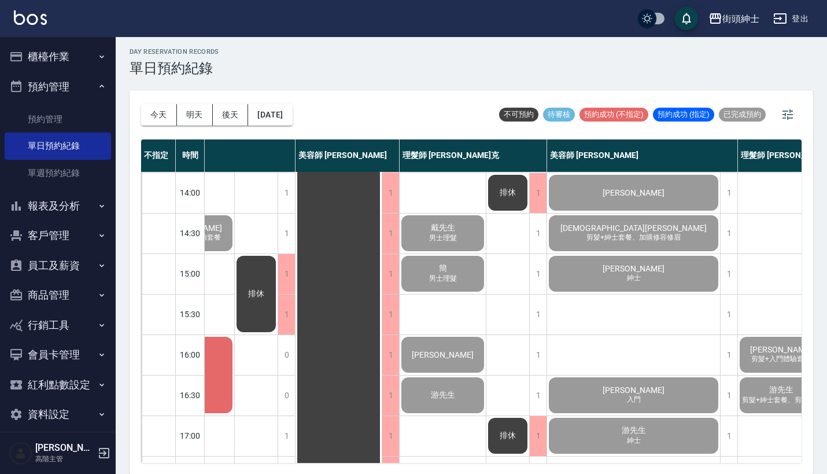
scroll to position [263, -7]
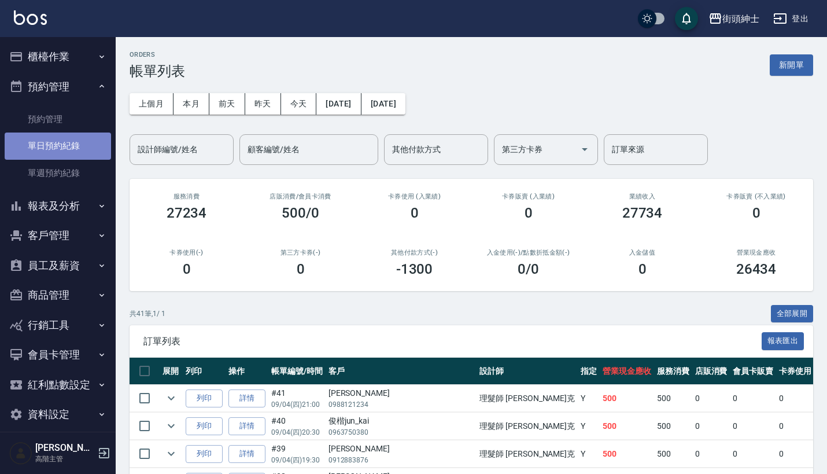
click at [69, 139] on link "單日預約紀錄" at bounding box center [58, 146] width 106 height 27
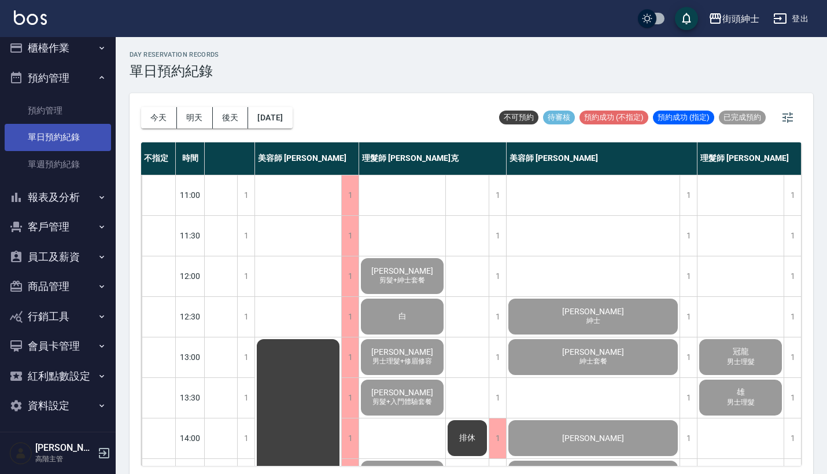
scroll to position [8, 0]
